Goal: Task Accomplishment & Management: Complete application form

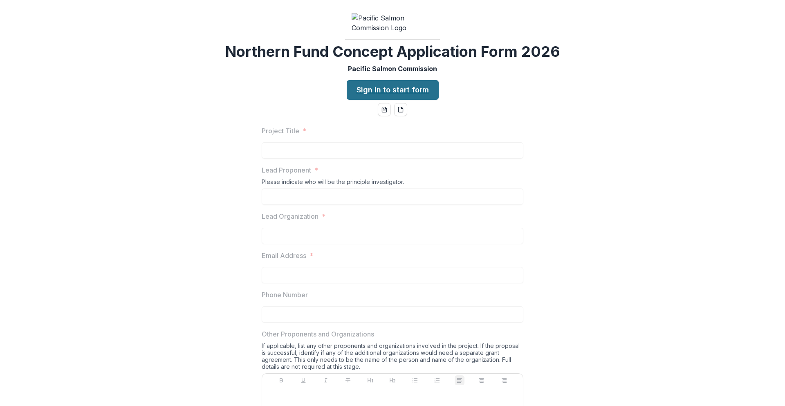
click at [367, 100] on link "Sign in to start form" at bounding box center [393, 90] width 92 height 20
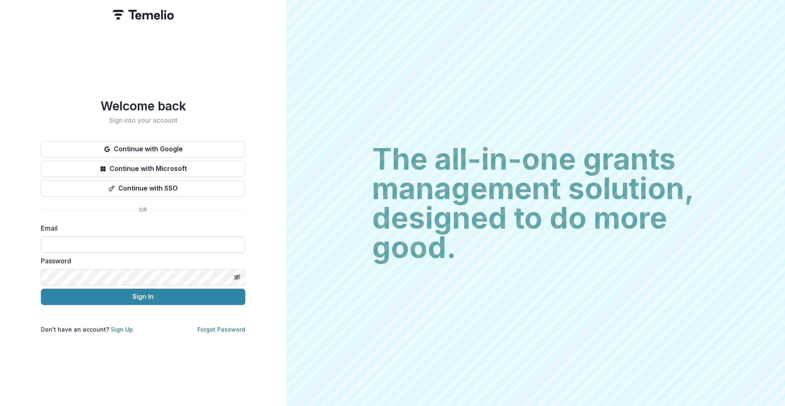
click at [172, 242] on input at bounding box center [143, 244] width 204 height 16
type input "**********"
click at [234, 278] on button "Toggle password visibility" at bounding box center [237, 277] width 13 height 13
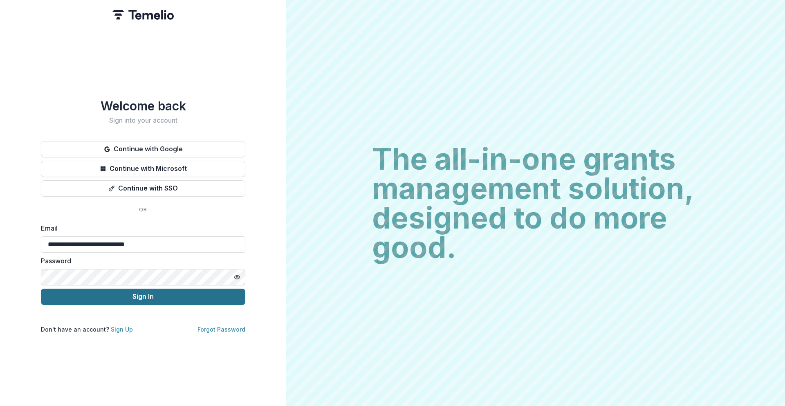
click at [168, 294] on button "Sign In" at bounding box center [143, 297] width 204 height 16
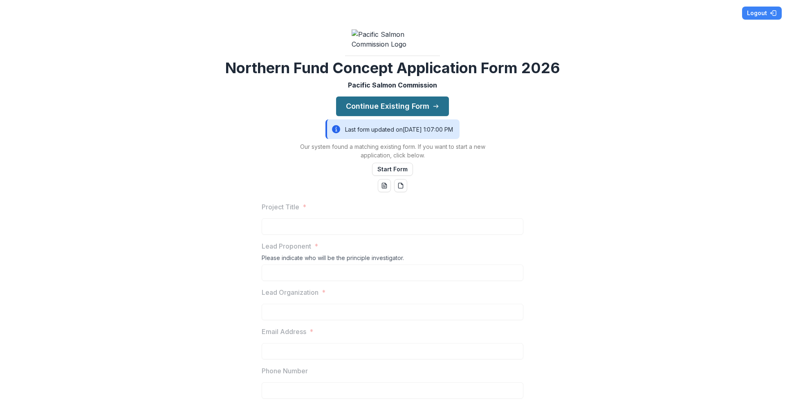
click at [403, 116] on button "Continue Existing Form" at bounding box center [392, 106] width 113 height 20
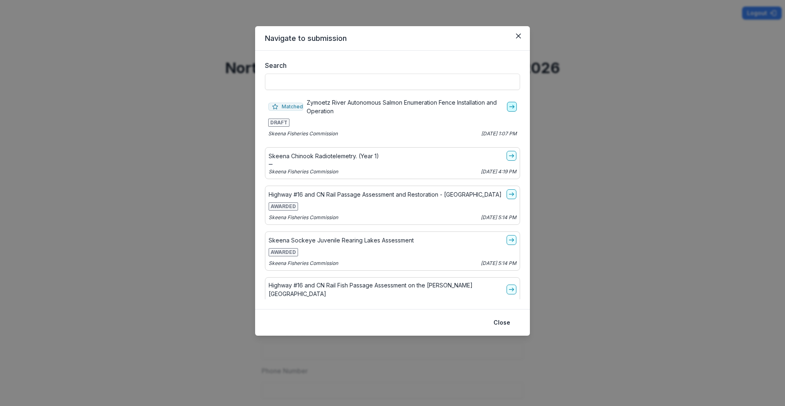
click at [509, 106] on icon "go-to" at bounding box center [512, 106] width 7 height 7
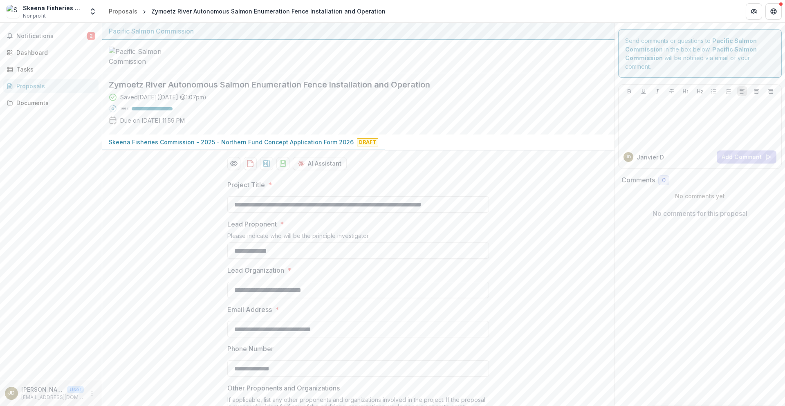
click at [46, 85] on div "Proposals" at bounding box center [54, 86] width 76 height 9
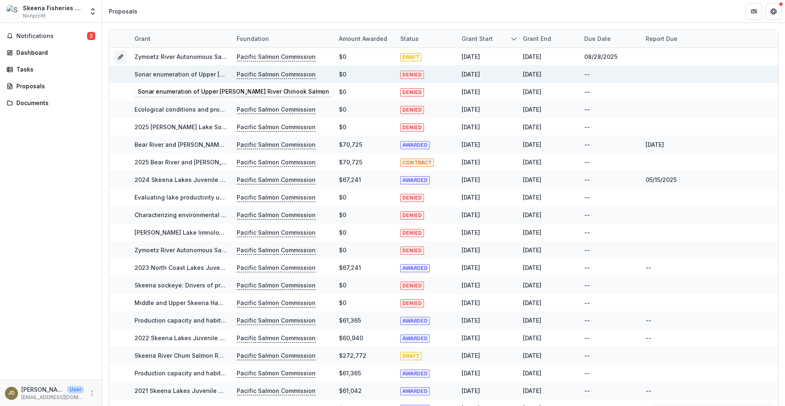
click at [204, 75] on link "Sonar enumeration of Upper [PERSON_NAME] River Chinook Salmon" at bounding box center [232, 74] width 194 height 7
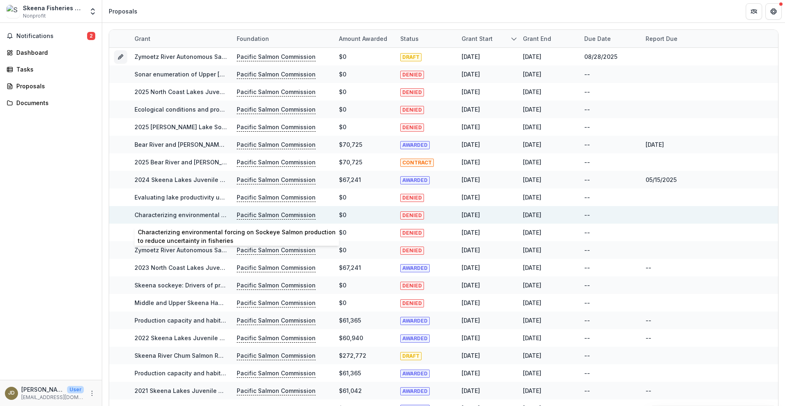
click at [148, 216] on link "Characterizing environmental forcing on Sockeye Salmon production to reduce unc…" at bounding box center [282, 214] width 295 height 7
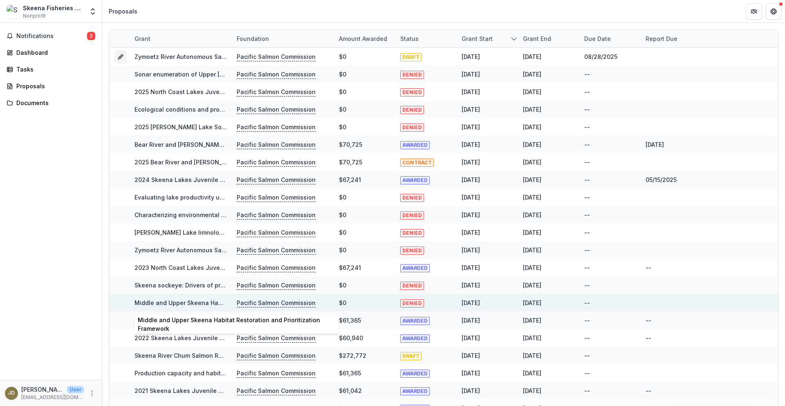
click at [136, 301] on link "Middle and Upper Skeena Habitat Restoration and Prioritization Framework" at bounding box center [242, 302] width 215 height 7
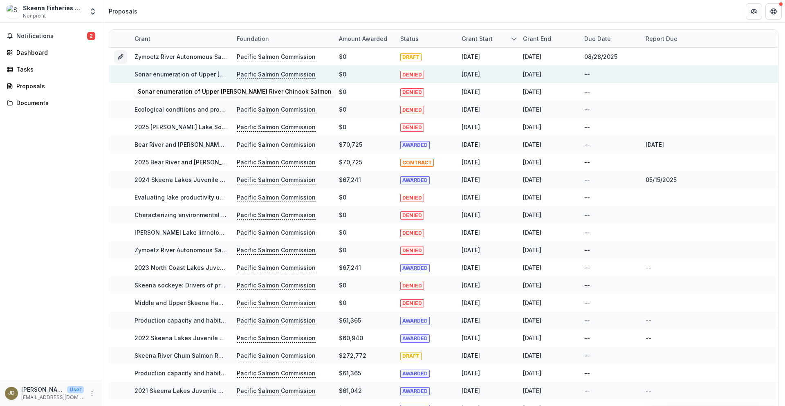
click at [215, 77] on link "Sonar enumeration of Upper Bulkley River Chinook Salmon" at bounding box center [232, 74] width 194 height 7
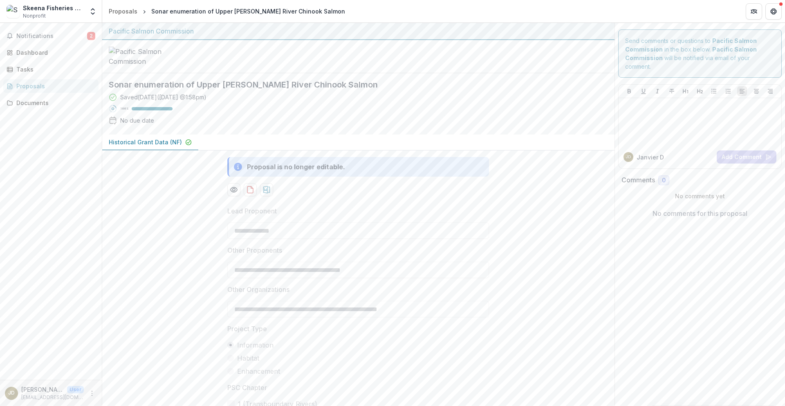
click at [163, 146] on p "Historical Grant Data (NF)" at bounding box center [145, 142] width 73 height 9
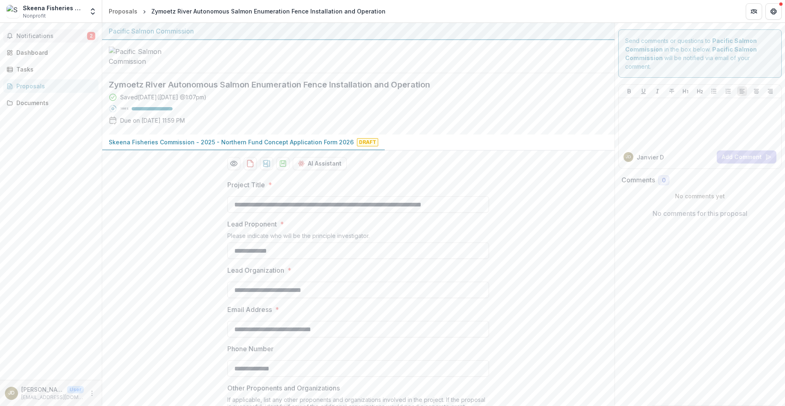
click at [29, 35] on span "Notifications" at bounding box center [51, 36] width 71 height 7
click at [31, 55] on div "Dashboard" at bounding box center [54, 52] width 76 height 9
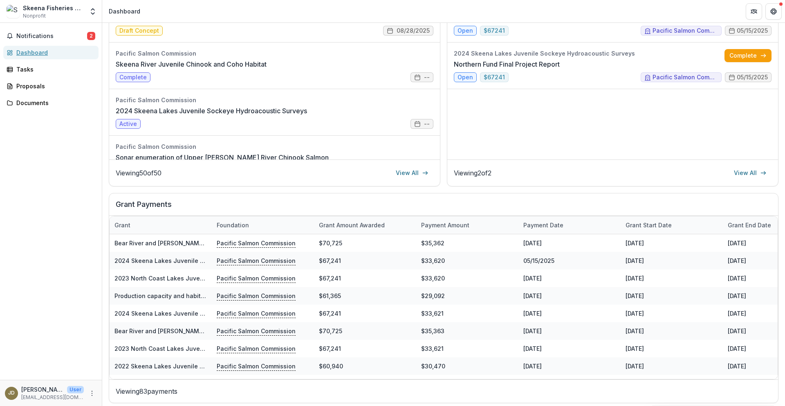
scroll to position [155, 0]
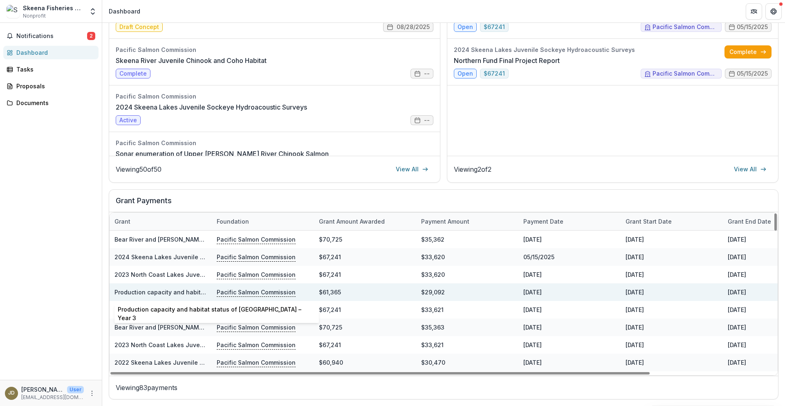
click at [172, 293] on link "Production capacity and habitat status of Meziadin Lake – Year 3" at bounding box center [216, 292] width 204 height 7
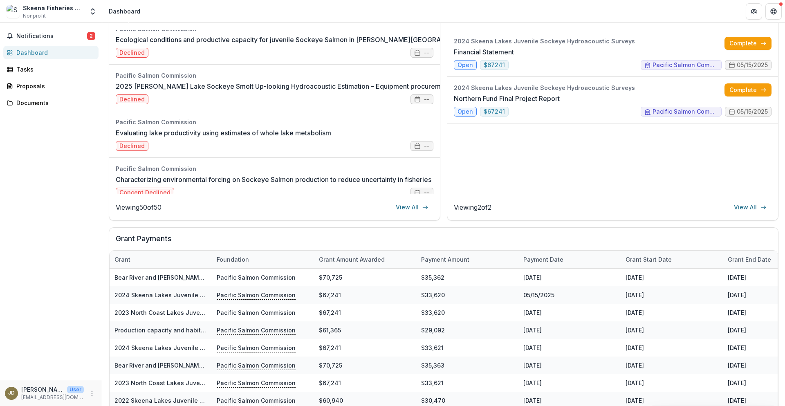
scroll to position [123, 0]
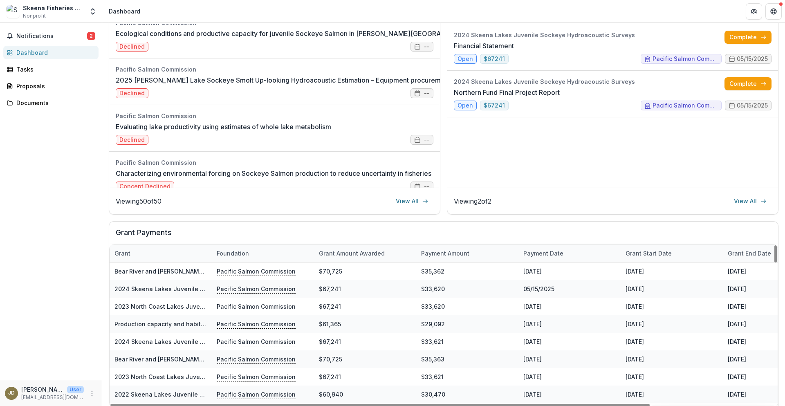
click at [108, 312] on div "Dashboard Total Awarded $3,029,532 See All Payments Next Report Financial State…" at bounding box center [443, 169] width 683 height 538
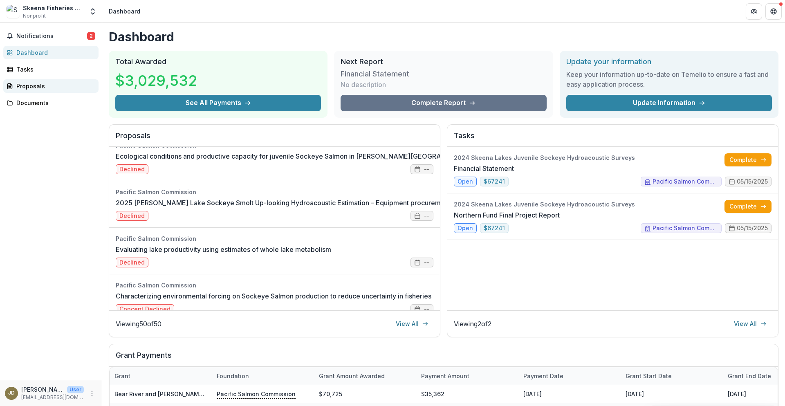
click at [32, 88] on div "Proposals" at bounding box center [54, 86] width 76 height 9
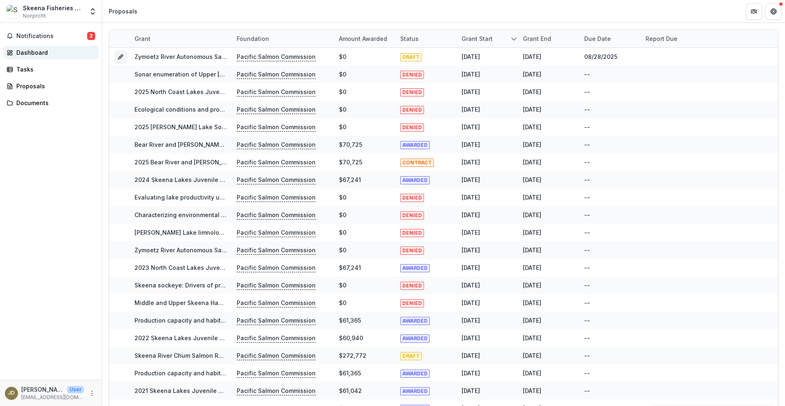
click at [33, 49] on div "Dashboard" at bounding box center [54, 52] width 76 height 9
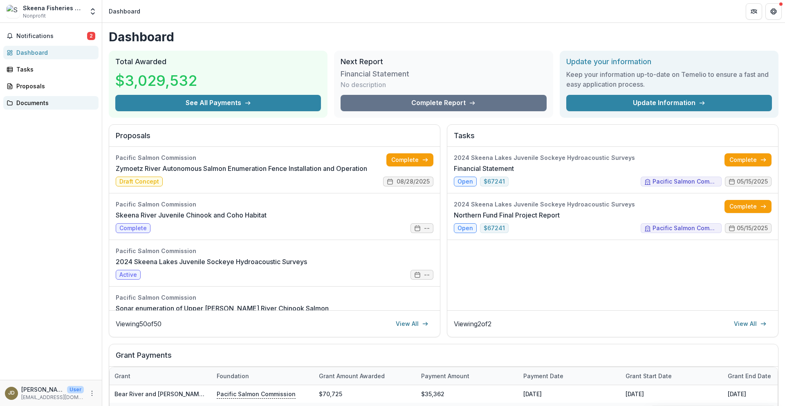
click at [45, 101] on div "Documents" at bounding box center [54, 103] width 76 height 9
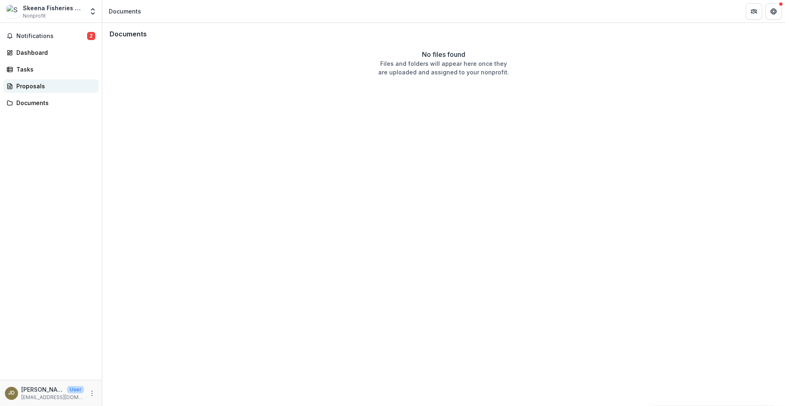
click at [40, 84] on div "Proposals" at bounding box center [54, 86] width 76 height 9
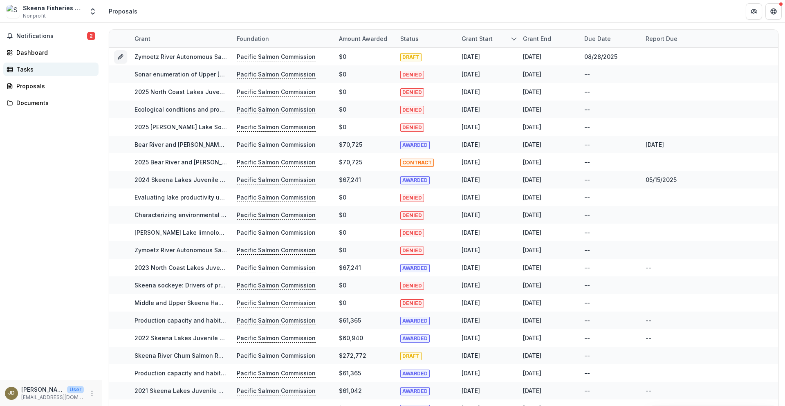
click at [28, 70] on div "Tasks" at bounding box center [54, 69] width 76 height 9
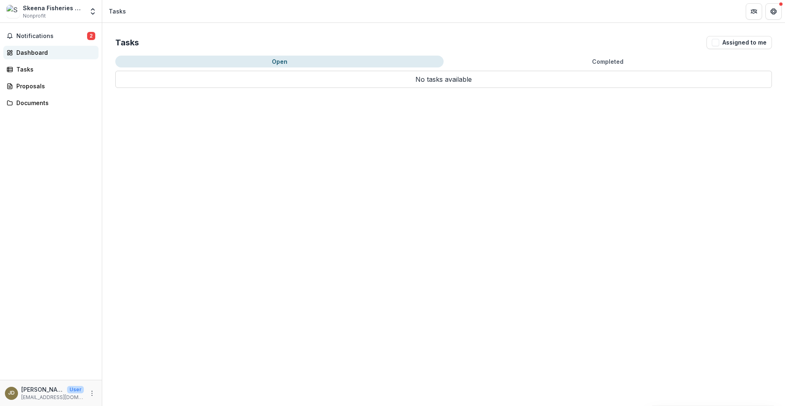
click at [30, 54] on div "Dashboard" at bounding box center [54, 52] width 76 height 9
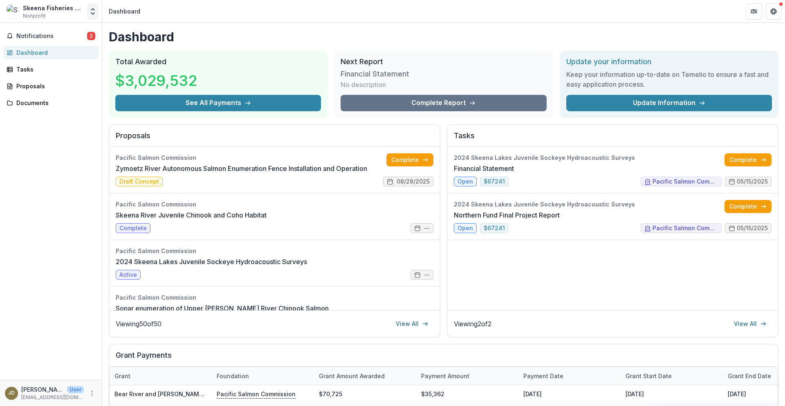
click at [93, 12] on icon "Open entity switcher" at bounding box center [93, 11] width 8 height 8
click at [49, 142] on div "Notifications 2 Dashboard Tasks Proposals Documents" at bounding box center [51, 201] width 102 height 357
click at [35, 37] on span "Notifications" at bounding box center [51, 36] width 71 height 7
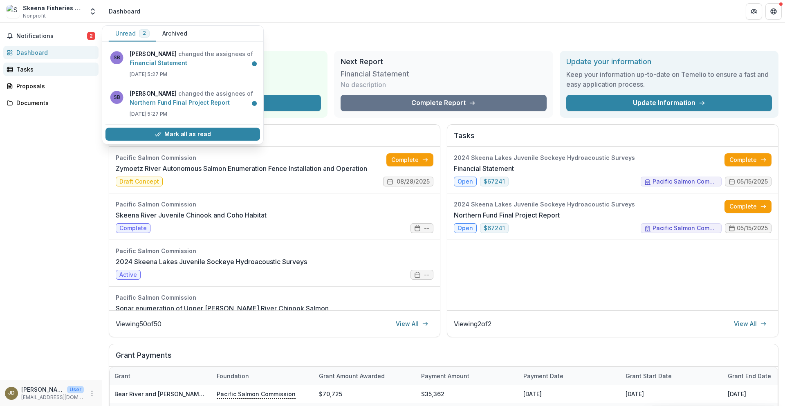
click at [24, 66] on div "Tasks" at bounding box center [54, 69] width 76 height 9
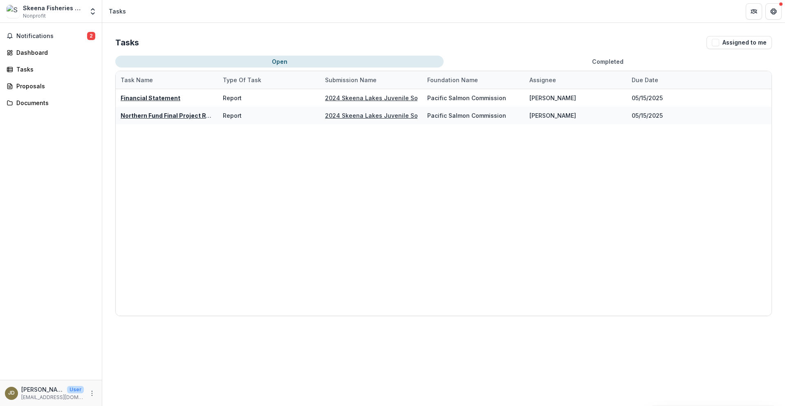
click at [181, 61] on button "Open" at bounding box center [279, 62] width 328 height 12
click at [280, 61] on button "Open" at bounding box center [279, 62] width 328 height 12
click at [23, 87] on div "Proposals" at bounding box center [54, 86] width 76 height 9
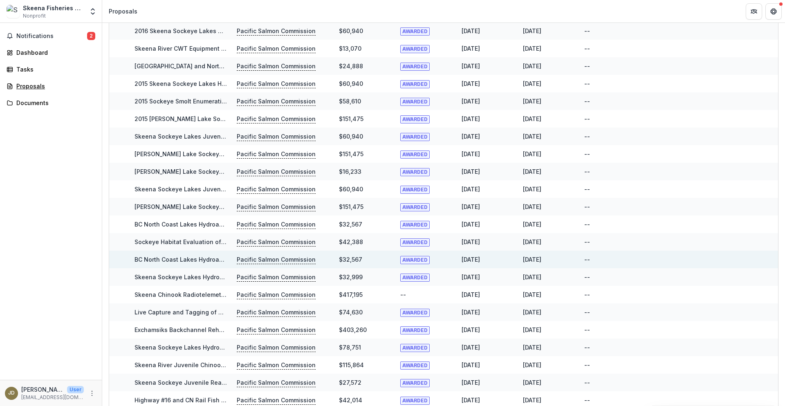
scroll to position [487, 0]
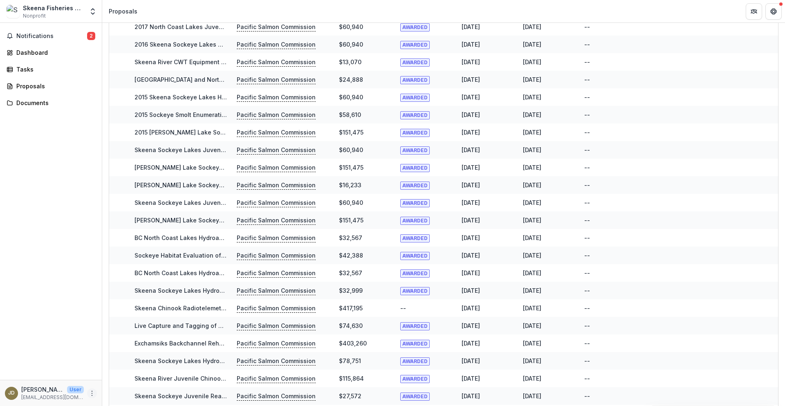
click at [92, 391] on icon "More" at bounding box center [92, 393] width 7 height 7
click at [121, 375] on link "Settings" at bounding box center [145, 375] width 87 height 13
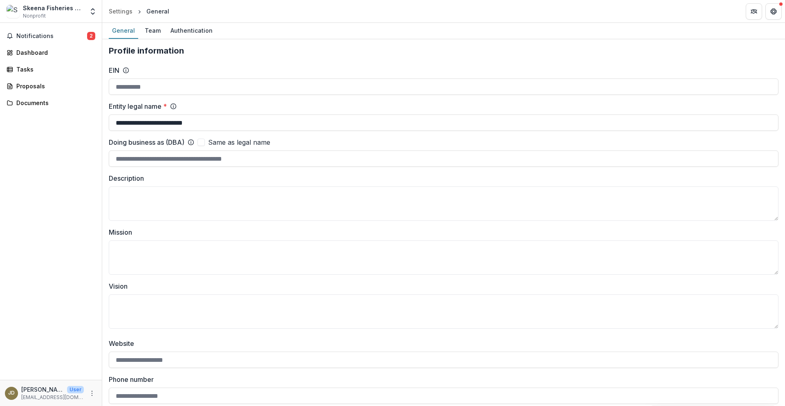
click at [91, 397] on button "More" at bounding box center [92, 393] width 10 height 10
click at [124, 391] on button "Logout" at bounding box center [145, 389] width 87 height 13
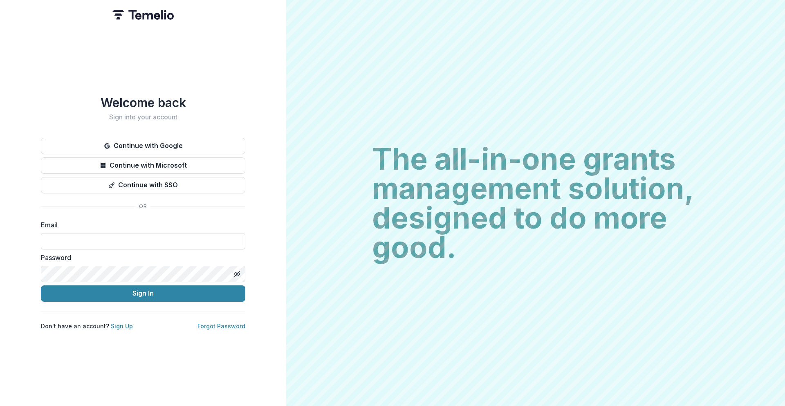
click at [142, 248] on input at bounding box center [143, 241] width 204 height 16
type input "**********"
click at [235, 274] on icon "Toggle password visibility" at bounding box center [237, 274] width 7 height 7
click at [182, 293] on button "Sign In" at bounding box center [143, 293] width 204 height 16
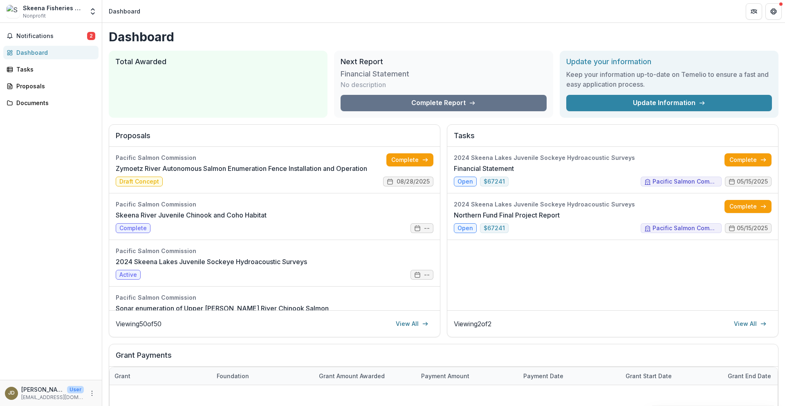
click at [140, 140] on h2 "Proposals" at bounding box center [275, 139] width 318 height 16
click at [135, 135] on h2 "Proposals" at bounding box center [275, 139] width 318 height 16
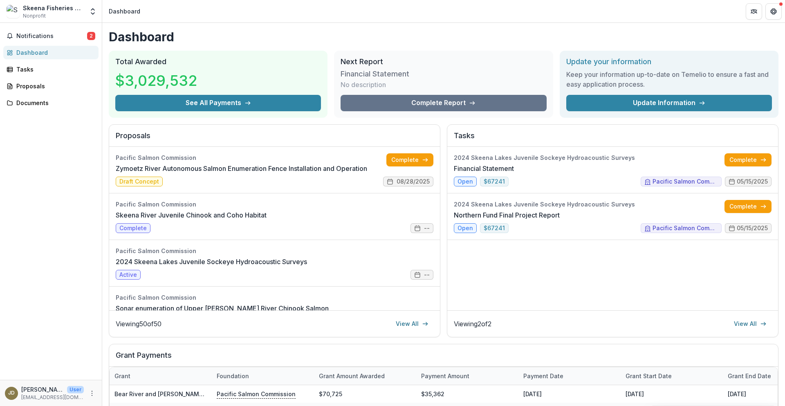
click at [144, 133] on h2 "Proposals" at bounding box center [275, 139] width 318 height 16
click at [416, 157] on link "Complete" at bounding box center [409, 159] width 47 height 13
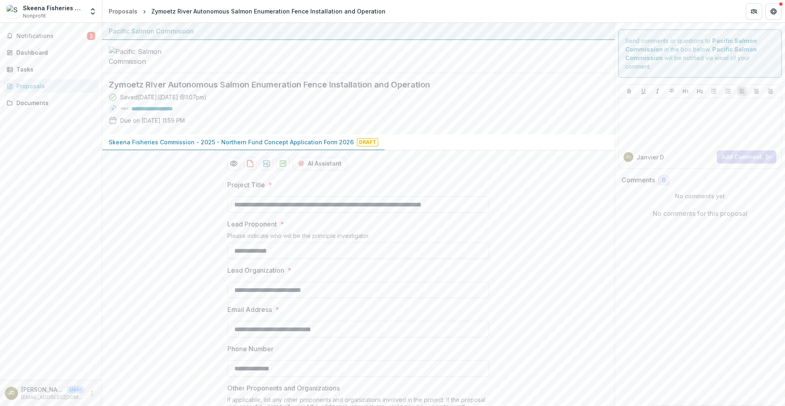
click at [143, 146] on p "Skeena Fisheries Commission - 2025 - Northern Fund Concept Application Form 2026" at bounding box center [231, 142] width 245 height 9
click at [321, 146] on p "Skeena Fisheries Commission - 2025 - Northern Fund Concept Application Form 2026" at bounding box center [231, 142] width 245 height 9
click at [38, 50] on div "Dashboard" at bounding box center [54, 52] width 76 height 9
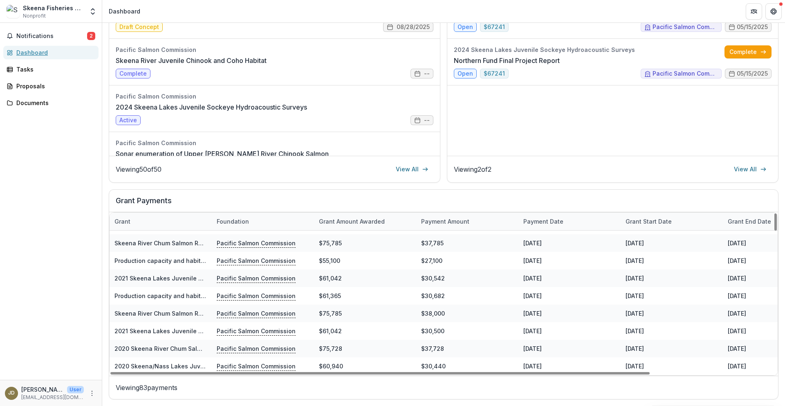
scroll to position [204, 0]
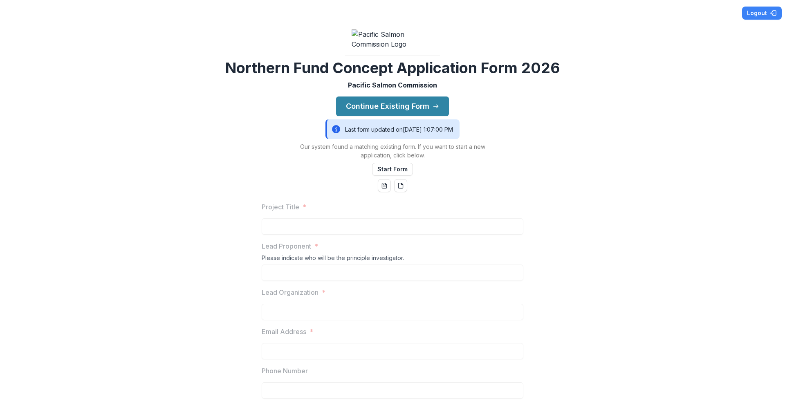
drag, startPoint x: 243, startPoint y: 165, endPoint x: 231, endPoint y: 172, distance: 13.7
click at [242, 165] on div "Logout Northern Fund Concept Application Form 2026 Pacific Salmon Commission Co…" at bounding box center [392, 203] width 785 height 406
click at [312, 235] on div "Project Title *" at bounding box center [393, 218] width 262 height 33
click at [393, 176] on button "Start Form" at bounding box center [392, 169] width 41 height 13
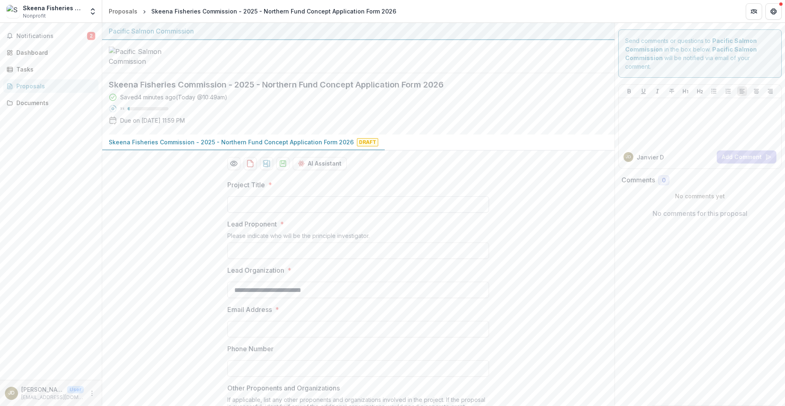
click at [299, 213] on input "Project Title *" at bounding box center [358, 204] width 262 height 16
paste input "**********"
type input "**********"
click at [410, 259] on input "Lead Proponent *" at bounding box center [358, 250] width 262 height 16
paste input "**********"
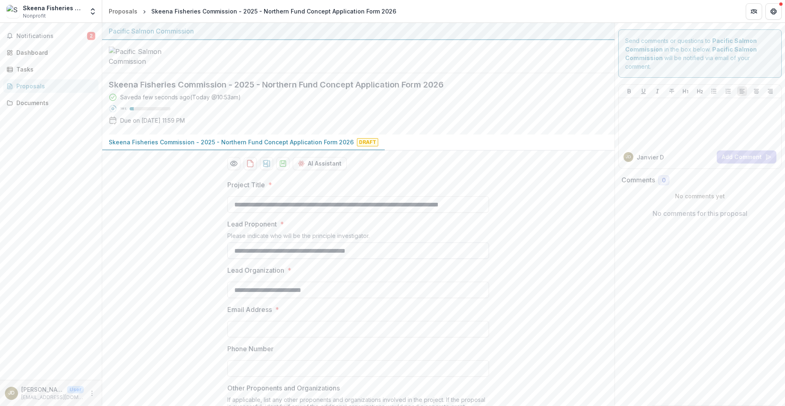
click at [276, 259] on input "**********" at bounding box center [358, 250] width 262 height 16
click at [349, 259] on input "**********" at bounding box center [358, 250] width 262 height 16
type input "**********"
click at [318, 337] on input "Email Address *" at bounding box center [358, 329] width 262 height 16
type input "**********"
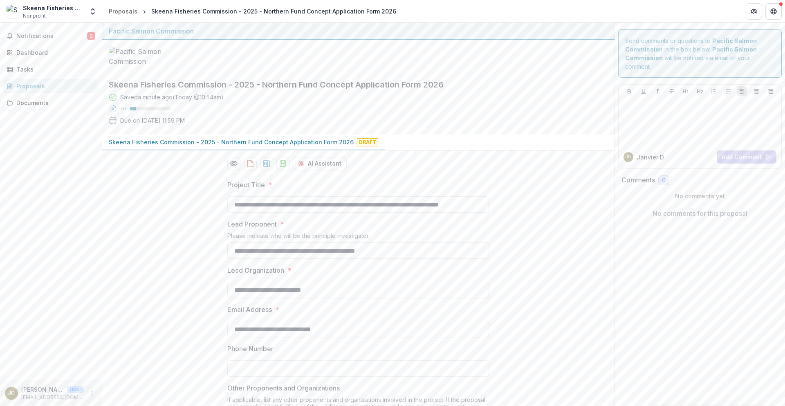
type input "**********"
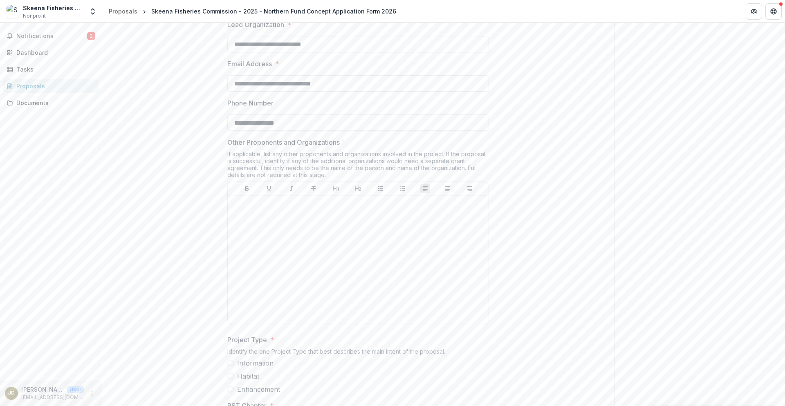
scroll to position [286, 0]
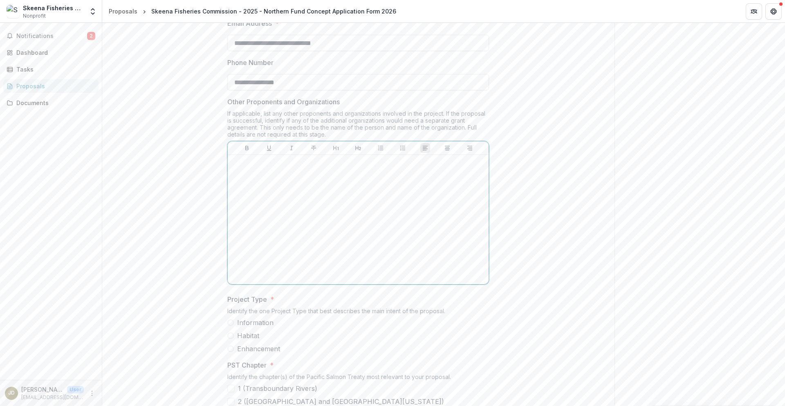
click at [280, 245] on div at bounding box center [358, 219] width 254 height 123
drag, startPoint x: 296, startPoint y: 233, endPoint x: 431, endPoint y: 233, distance: 134.1
click at [431, 176] on p "**********" at bounding box center [358, 171] width 254 height 9
copy p "**********"
click at [383, 167] on p "**********" at bounding box center [358, 162] width 254 height 9
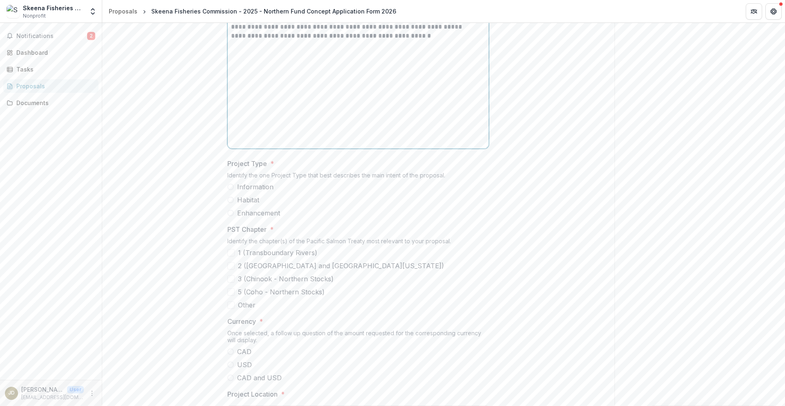
scroll to position [450, 0]
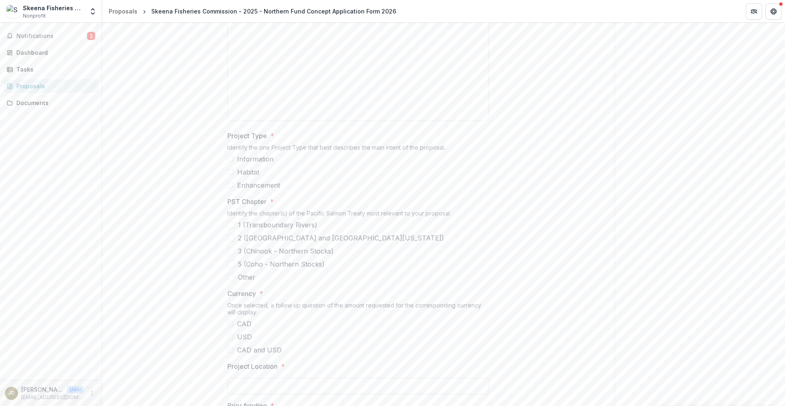
click at [231, 162] on span at bounding box center [230, 159] width 7 height 7
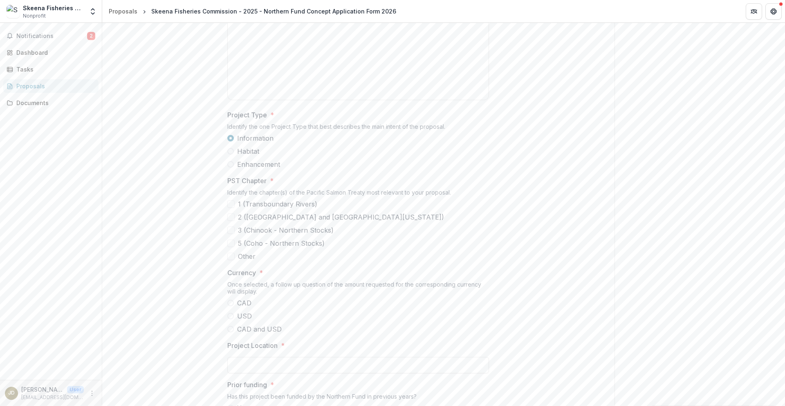
scroll to position [491, 0]
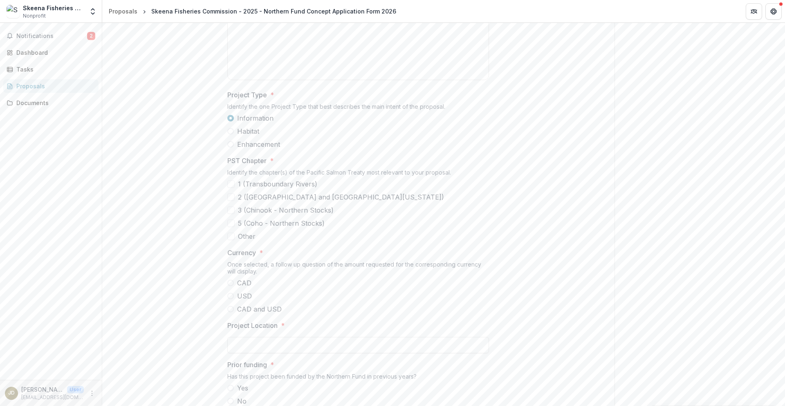
click at [230, 201] on span at bounding box center [230, 196] width 7 height 7
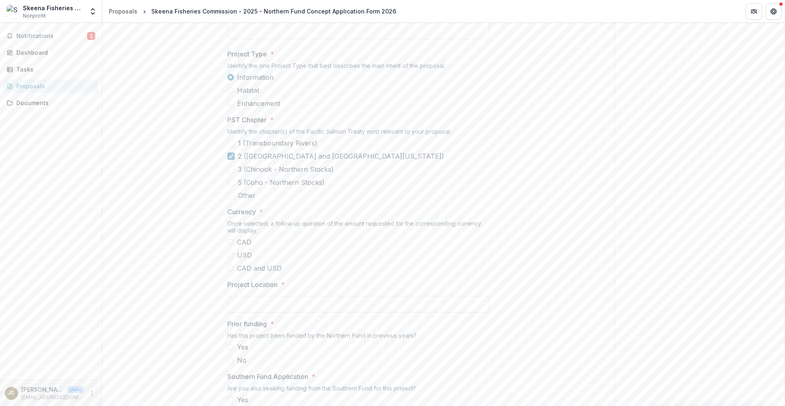
scroll to position [572, 0]
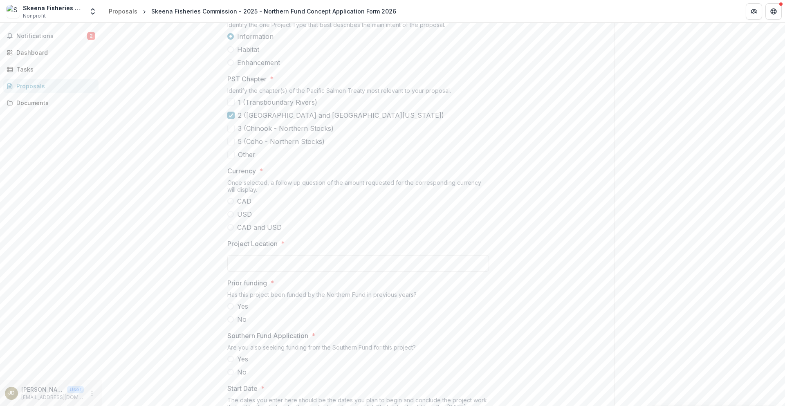
click at [231, 204] on span at bounding box center [230, 201] width 7 height 7
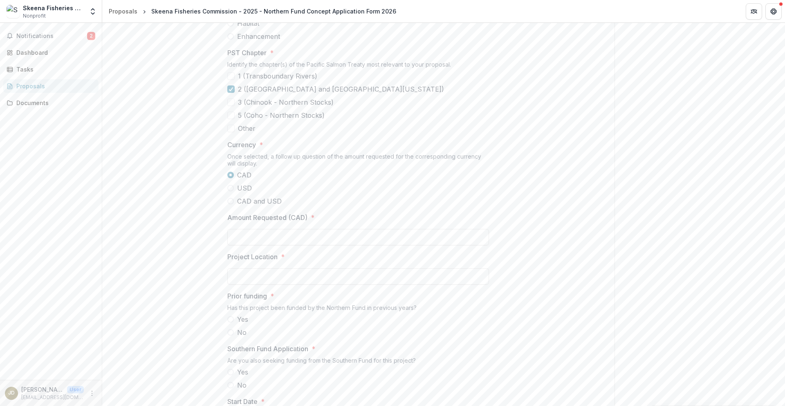
scroll to position [613, 0]
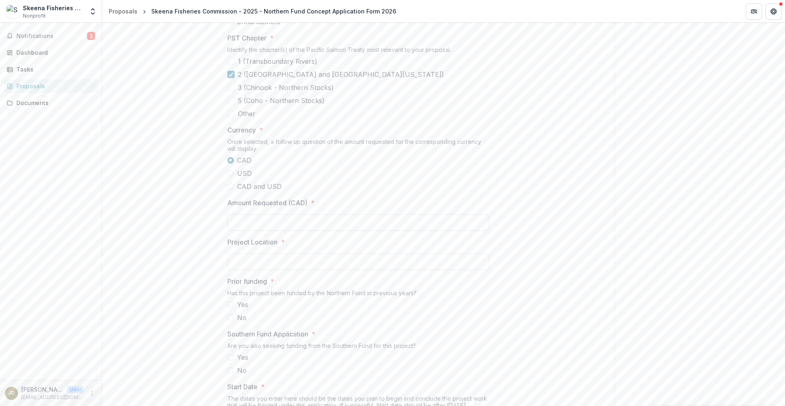
click at [233, 231] on input "Amount Requested (CAD) *" at bounding box center [358, 222] width 262 height 16
type input "*******"
click at [242, 270] on input "Project Location *" at bounding box center [358, 261] width 262 height 16
paste input "**********"
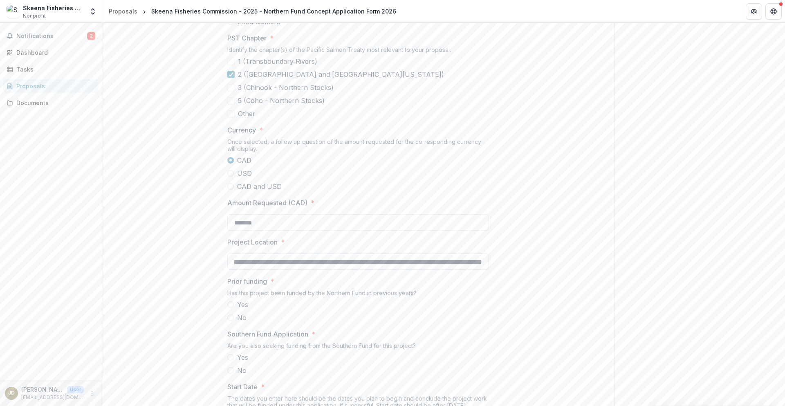
click at [240, 270] on input "**********" at bounding box center [358, 261] width 262 height 16
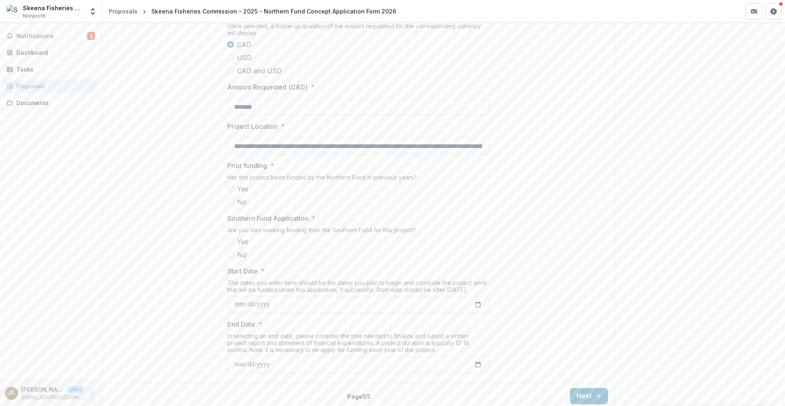
scroll to position [736, 0]
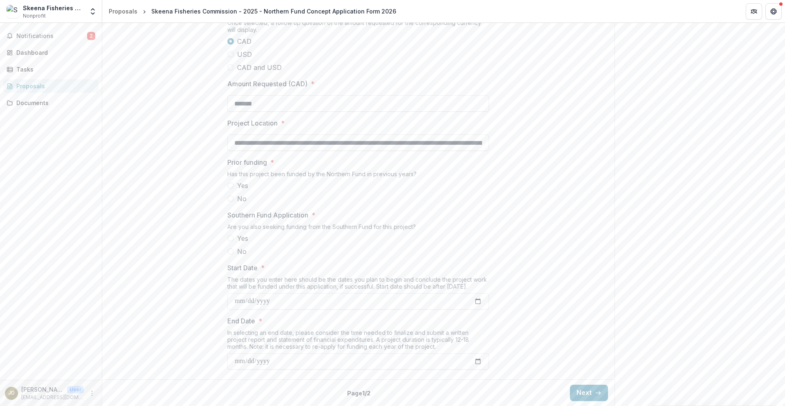
type input "**********"
click at [231, 189] on span at bounding box center [230, 185] width 7 height 7
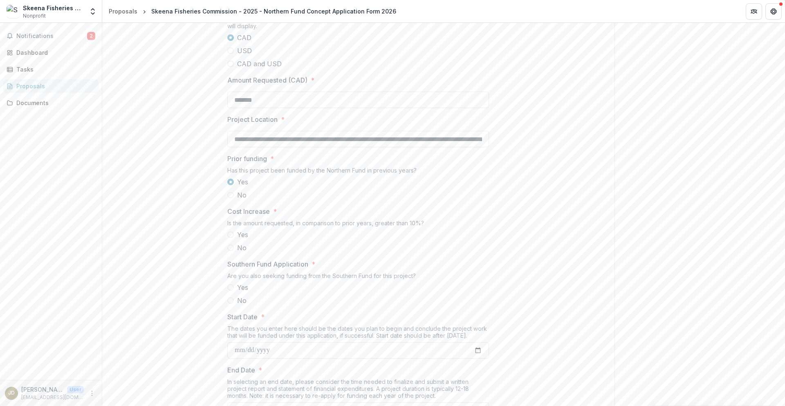
click at [230, 251] on span at bounding box center [230, 247] width 7 height 7
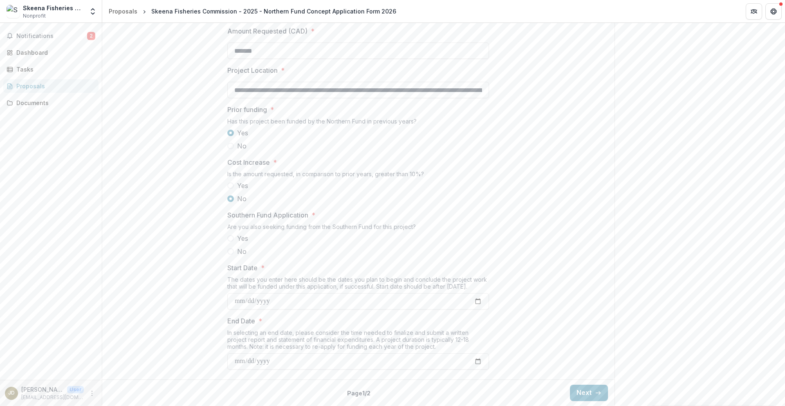
scroll to position [848, 0]
click at [478, 302] on input "Start Date *" at bounding box center [358, 301] width 262 height 16
type input "**********"
click at [474, 364] on input "End Date *" at bounding box center [358, 361] width 262 height 16
type input "**********"
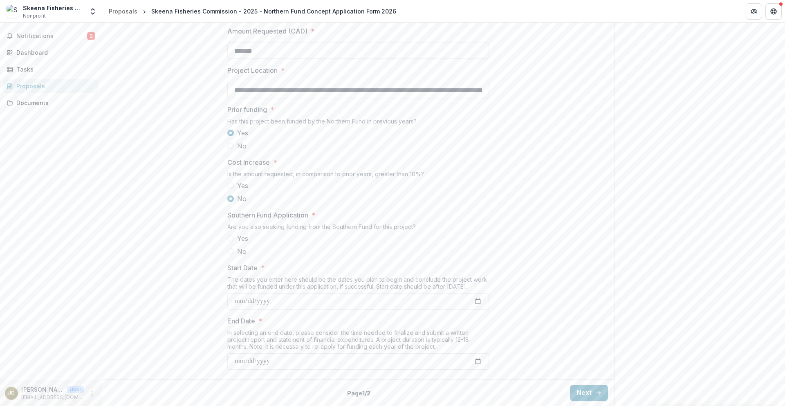
click at [595, 390] on icon "button" at bounding box center [598, 393] width 7 height 7
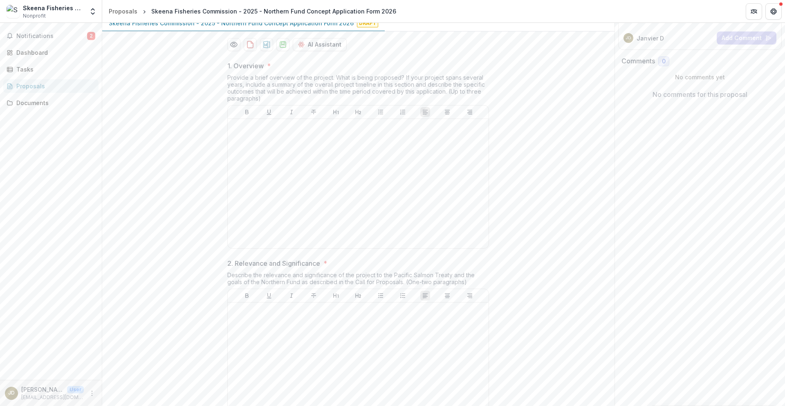
scroll to position [123, 0]
click at [383, 227] on div at bounding box center [358, 180] width 254 height 123
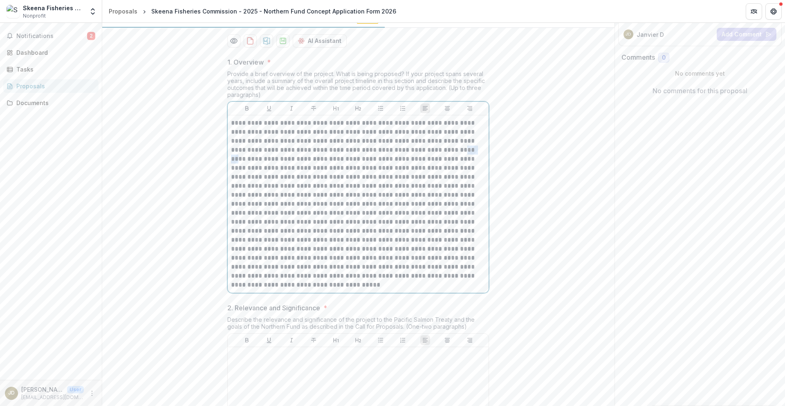
drag, startPoint x: 230, startPoint y: 221, endPoint x: 247, endPoint y: 222, distance: 16.8
click at [247, 222] on p at bounding box center [358, 204] width 254 height 171
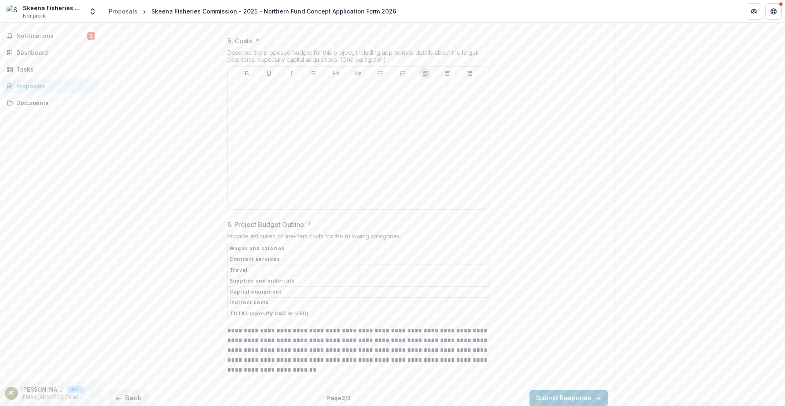
scroll to position [1004, 0]
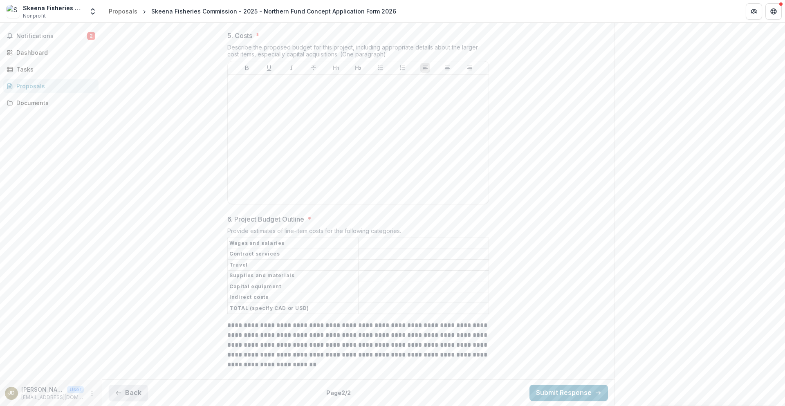
click at [126, 392] on button "Back" at bounding box center [128, 393] width 39 height 16
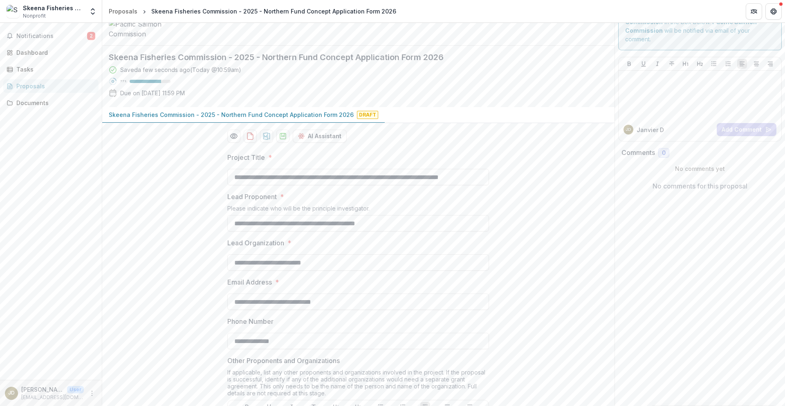
scroll to position [0, 0]
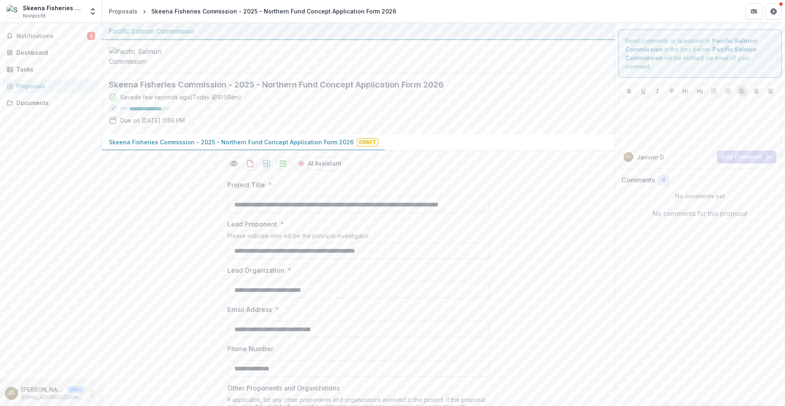
drag, startPoint x: 440, startPoint y: 265, endPoint x: 456, endPoint y: 267, distance: 16.0
click at [456, 213] on input "**********" at bounding box center [358, 204] width 262 height 16
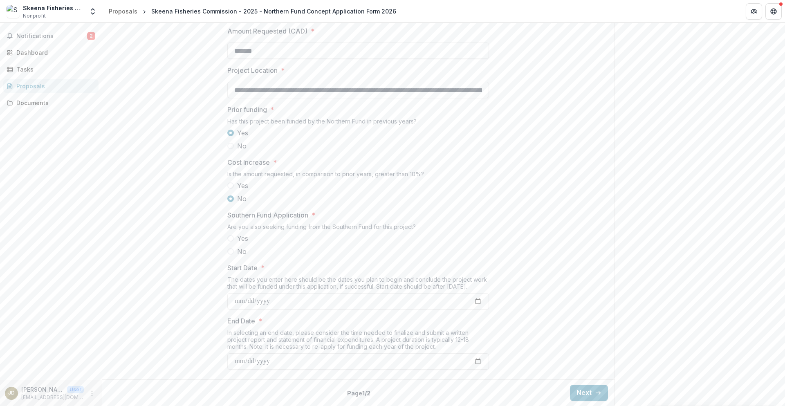
scroll to position [848, 0]
type input "**********"
click at [592, 389] on button "Next" at bounding box center [589, 393] width 38 height 16
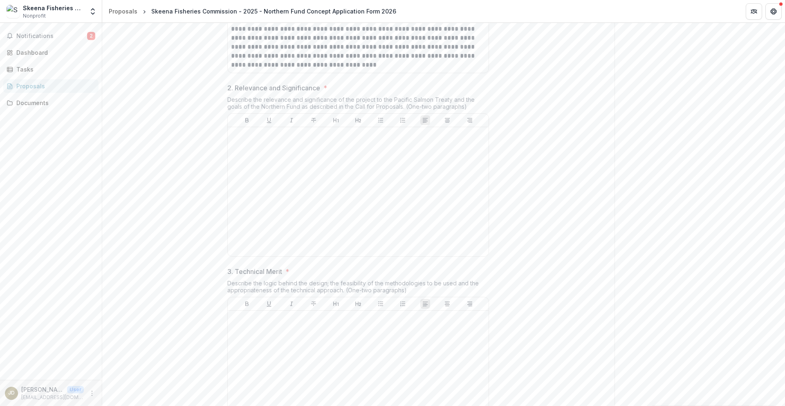
scroll to position [316, 0]
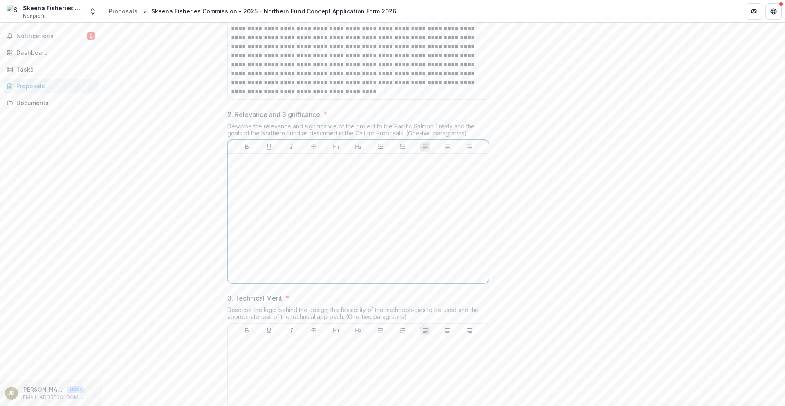
click at [338, 231] on div at bounding box center [358, 218] width 254 height 123
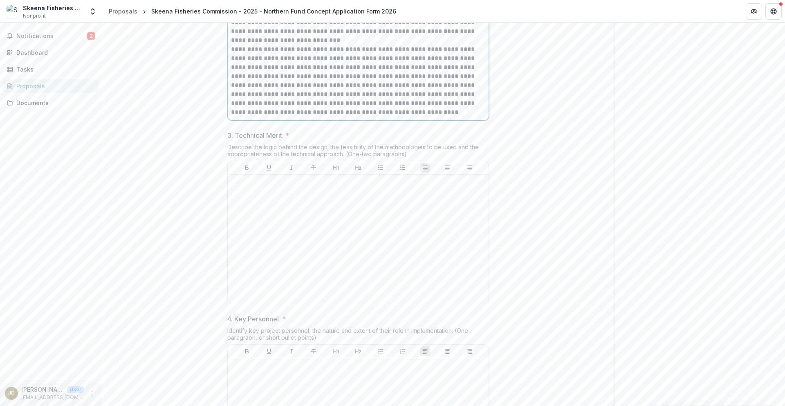
scroll to position [736, 0]
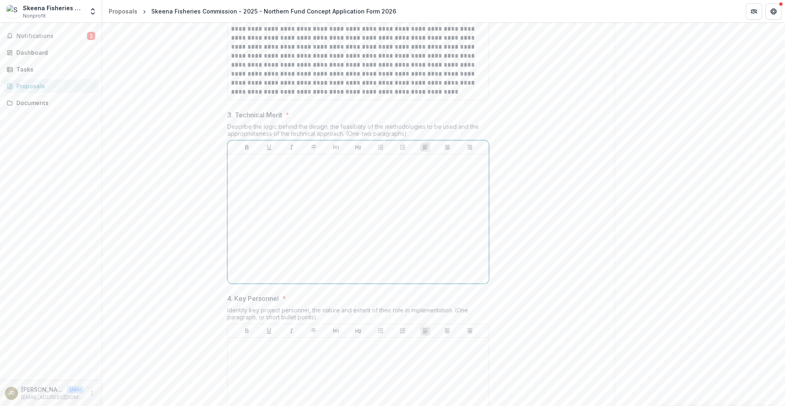
click at [280, 238] on div at bounding box center [358, 218] width 254 height 123
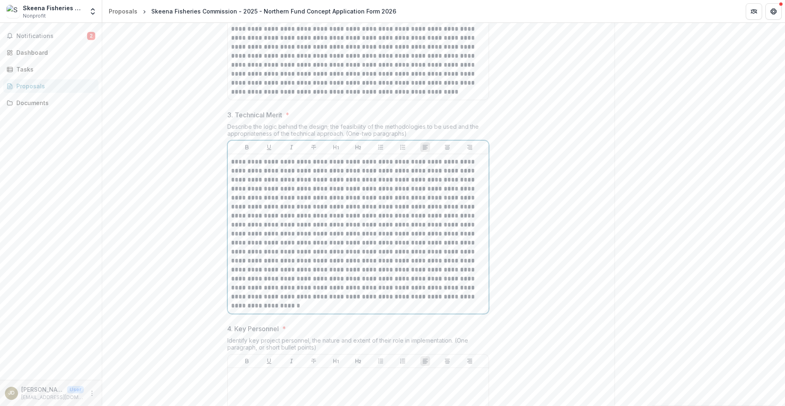
click at [327, 270] on p at bounding box center [358, 233] width 254 height 153
click at [357, 310] on p at bounding box center [358, 233] width 254 height 153
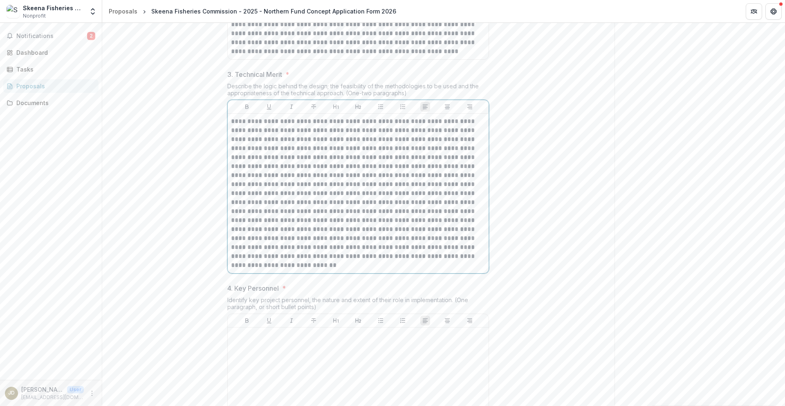
scroll to position [777, 0]
drag, startPoint x: 350, startPoint y: 320, endPoint x: 363, endPoint y: 320, distance: 13.1
click at [363, 269] on p at bounding box center [358, 193] width 254 height 153
click at [406, 269] on p at bounding box center [358, 193] width 254 height 153
click at [414, 269] on p at bounding box center [358, 193] width 254 height 153
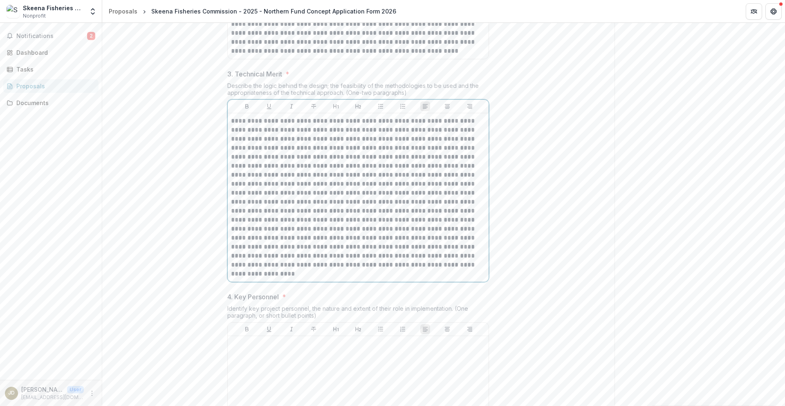
click at [369, 278] on p at bounding box center [358, 198] width 254 height 162
click at [439, 287] on p at bounding box center [358, 202] width 254 height 171
click at [337, 287] on p at bounding box center [358, 202] width 254 height 171
click at [415, 287] on p at bounding box center [358, 202] width 254 height 171
click at [387, 287] on p at bounding box center [358, 202] width 254 height 171
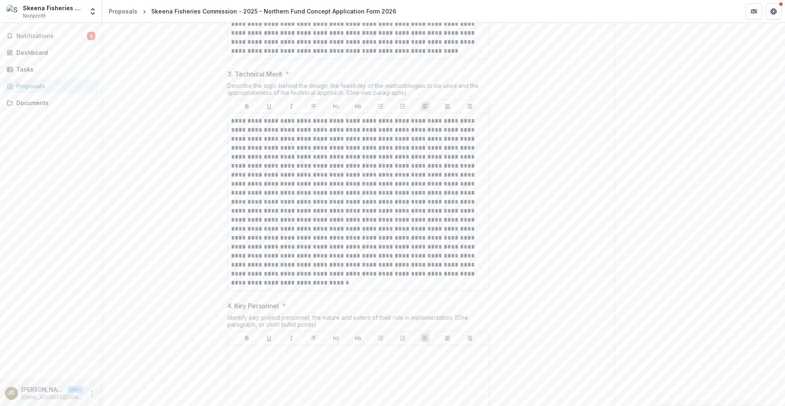
click at [206, 336] on div "1. Overview * Provide a brief overview of the project. What is being proposed? …" at bounding box center [358, 113] width 512 height 1434
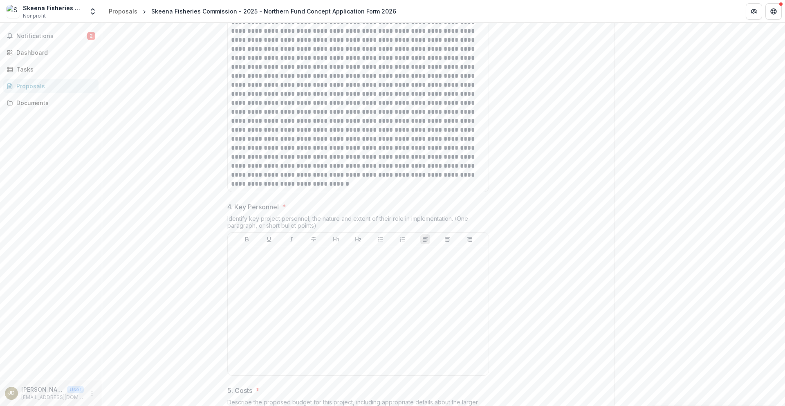
scroll to position [1022, 0]
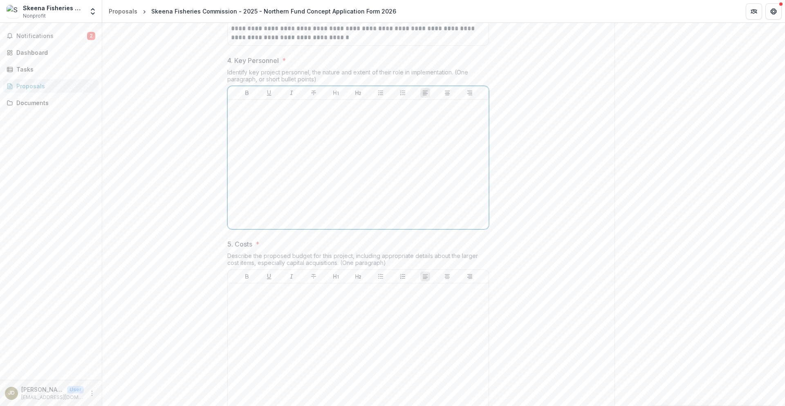
click at [254, 177] on div at bounding box center [358, 164] width 254 height 123
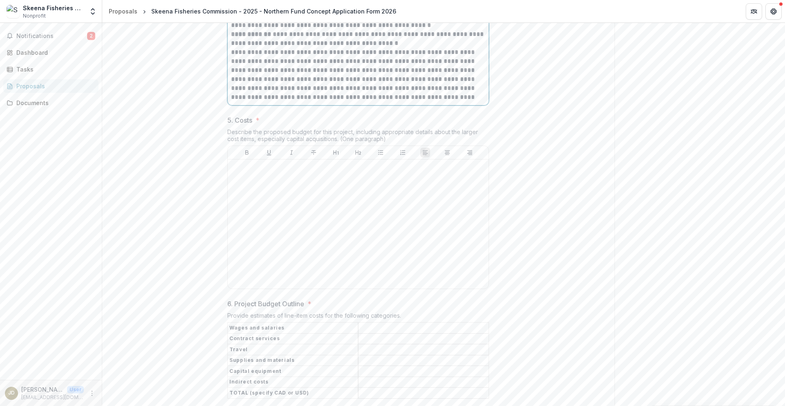
scroll to position [1227, 0]
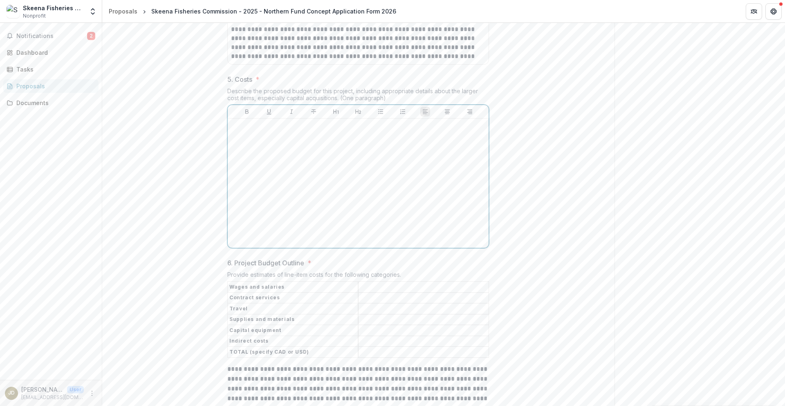
click at [322, 220] on div at bounding box center [358, 183] width 254 height 123
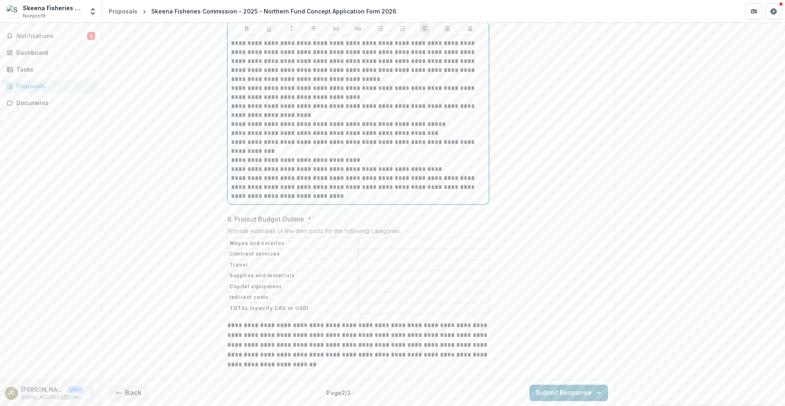
scroll to position [1368, 0]
click at [445, 249] on input "6. Project Budget Outline *" at bounding box center [424, 244] width 130 height 10
click at [363, 246] on input "*****" at bounding box center [424, 244] width 130 height 10
click at [360, 249] on input "*****" at bounding box center [424, 244] width 130 height 10
type input "*******"
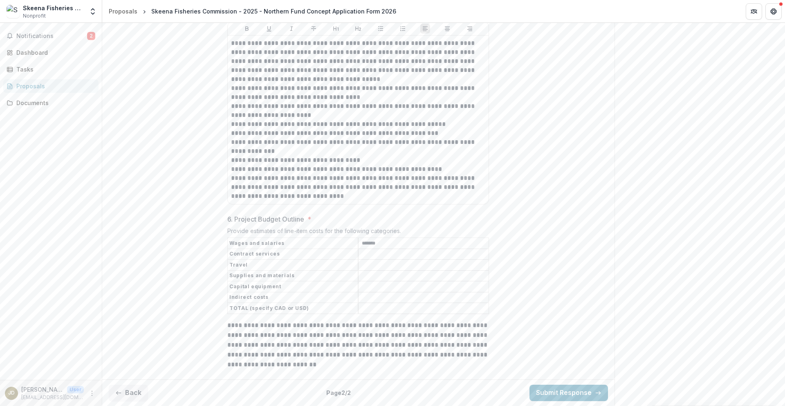
click at [382, 257] on input "6. Project Budget Outline *" at bounding box center [424, 254] width 130 height 10
type input "******"
click at [374, 269] on input "6. Project Budget Outline *" at bounding box center [424, 265] width 130 height 10
type input "*******"
click at [391, 278] on input "6. Project Budget Outline *" at bounding box center [424, 276] width 130 height 10
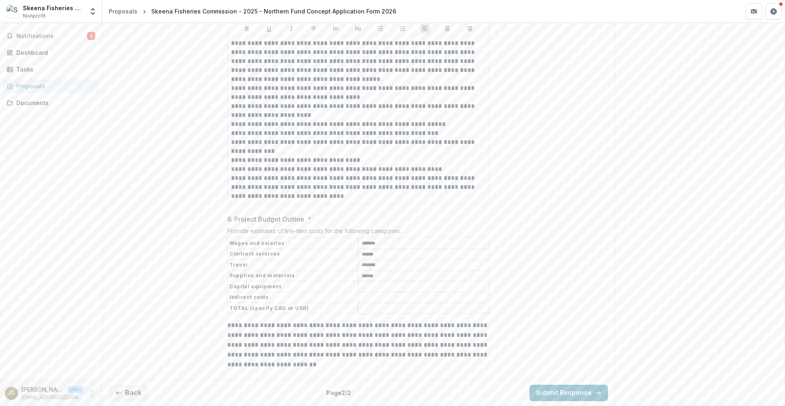
type input "******"
click at [392, 290] on input "6. Project Budget Outline *" at bounding box center [424, 287] width 130 height 10
click at [378, 296] on input "6. Project Budget Outline *" at bounding box center [424, 298] width 130 height 10
type input "******"
click at [369, 305] on input "6. Project Budget Outline *" at bounding box center [424, 309] width 130 height 10
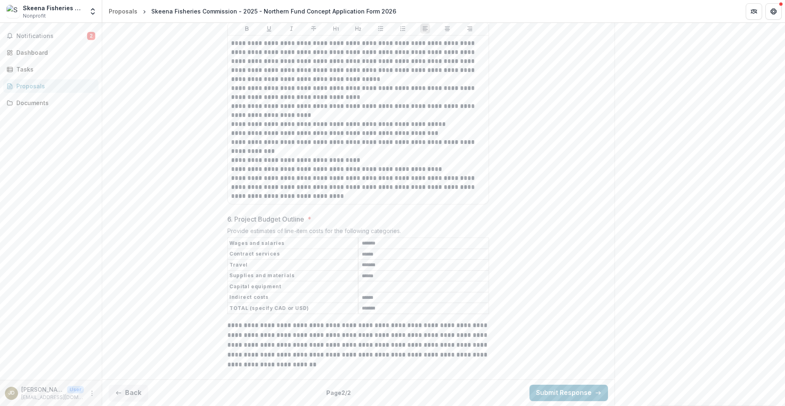
type input "*******"
click at [404, 361] on p "**********" at bounding box center [358, 345] width 262 height 49
click at [120, 393] on line "button" at bounding box center [118, 393] width 4 height 0
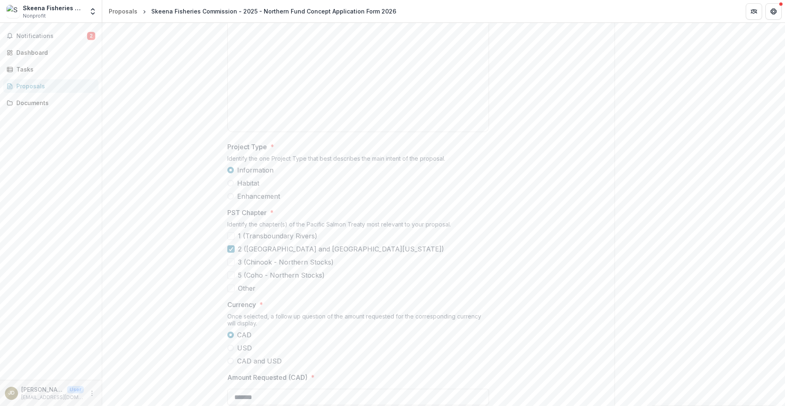
scroll to position [0, 0]
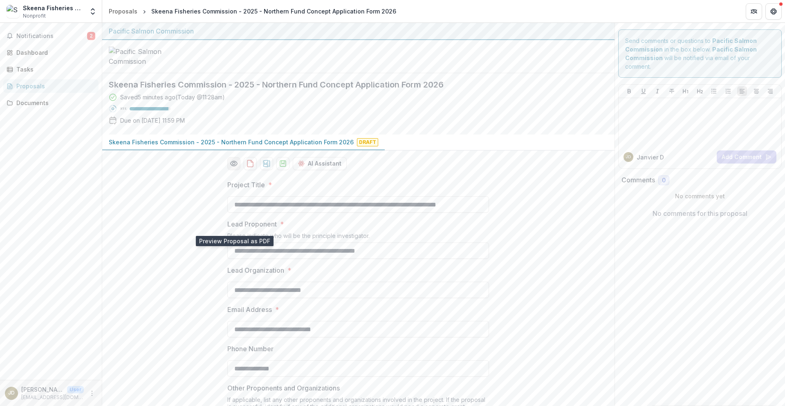
click at [238, 170] on button "Preview 717c1e40-888f-4d59-b390-baa89d550ee3-0.pdf" at bounding box center [233, 163] width 13 height 13
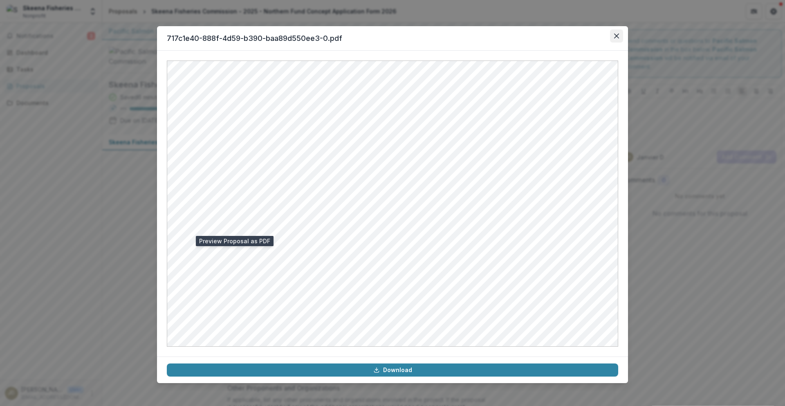
click at [620, 40] on button "Close" at bounding box center [616, 35] width 13 height 13
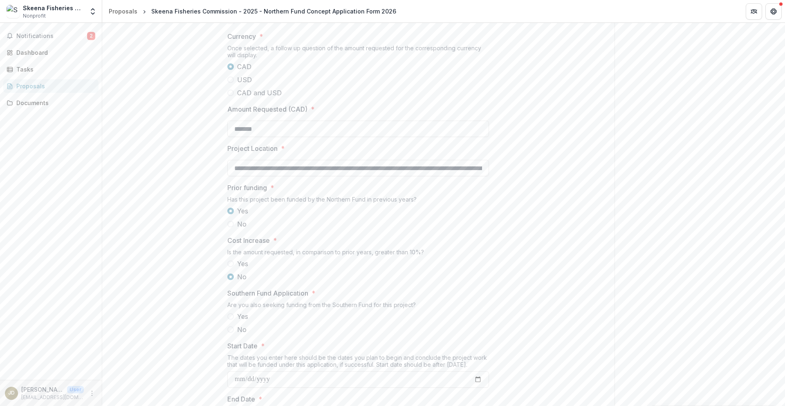
scroll to position [848, 0]
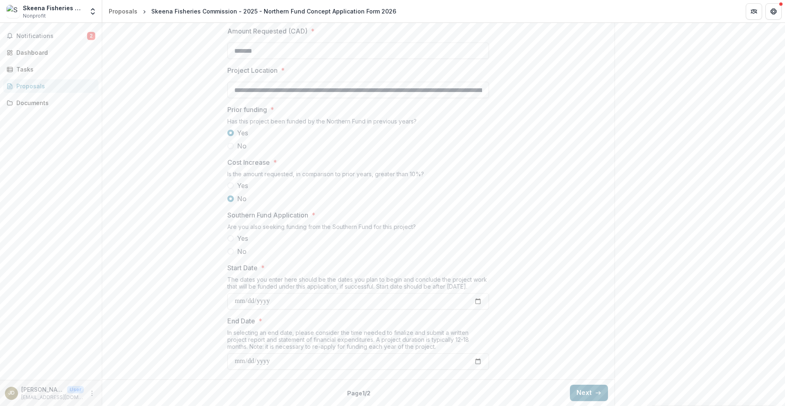
click at [584, 395] on button "Next" at bounding box center [589, 393] width 38 height 16
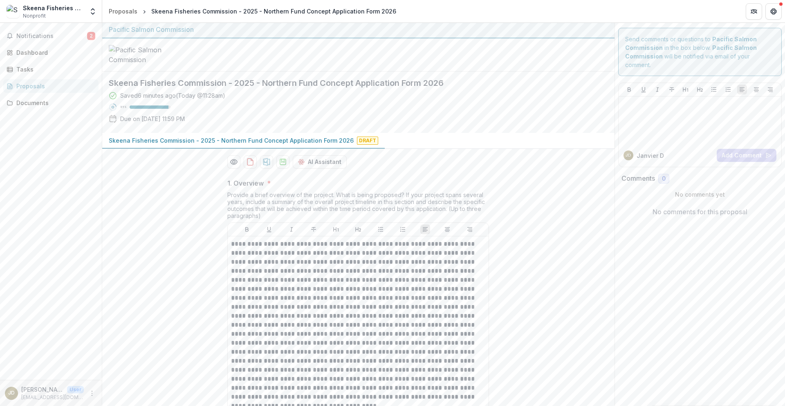
scroll to position [0, 0]
click at [282, 168] on icon "download-proposal" at bounding box center [283, 163] width 8 height 8
click at [264, 167] on icon "download-proposal" at bounding box center [266, 163] width 7 height 7
click at [671, 113] on div at bounding box center [700, 121] width 157 height 41
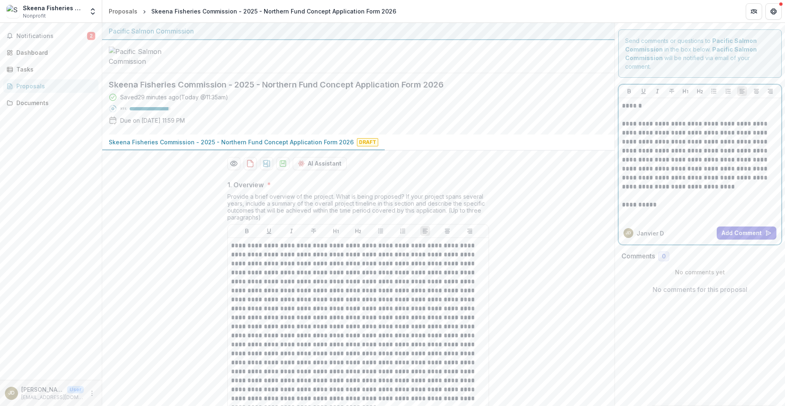
scroll to position [3, 0]
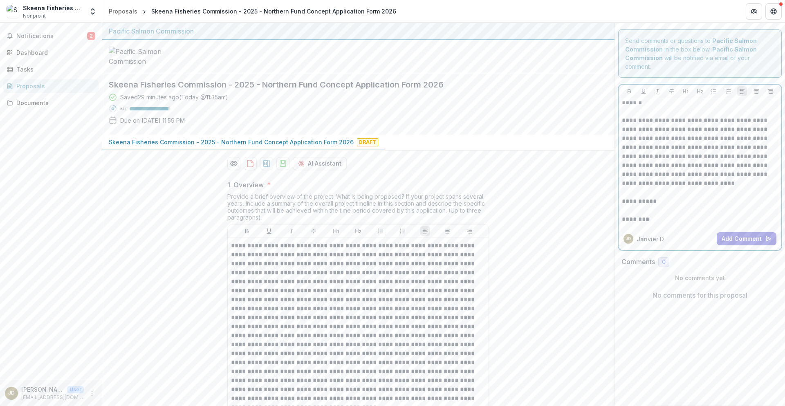
click at [683, 157] on p "**********" at bounding box center [698, 152] width 153 height 72
click at [742, 236] on button "Add Comment" at bounding box center [747, 238] width 60 height 13
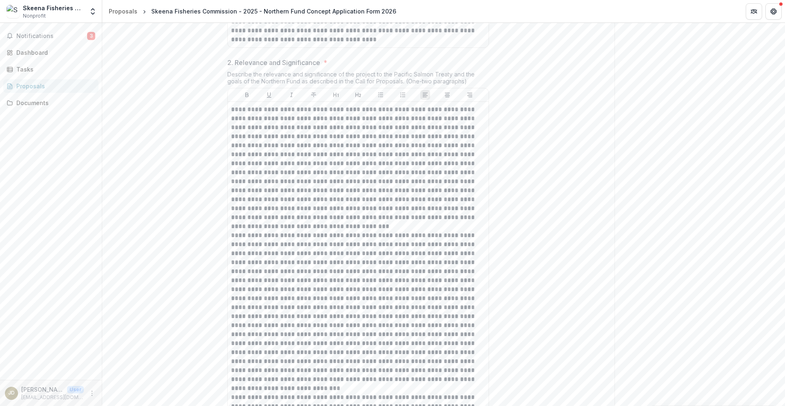
scroll to position [409, 0]
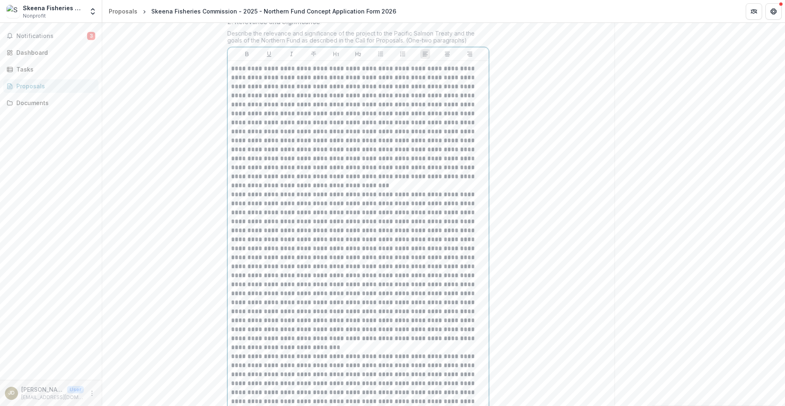
click at [395, 321] on p at bounding box center [358, 271] width 254 height 162
click at [394, 294] on p at bounding box center [358, 271] width 254 height 162
click at [408, 322] on p at bounding box center [358, 271] width 254 height 162
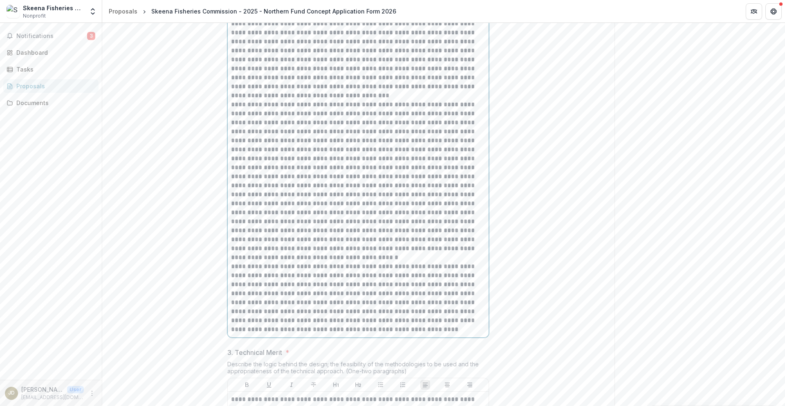
scroll to position [531, 0]
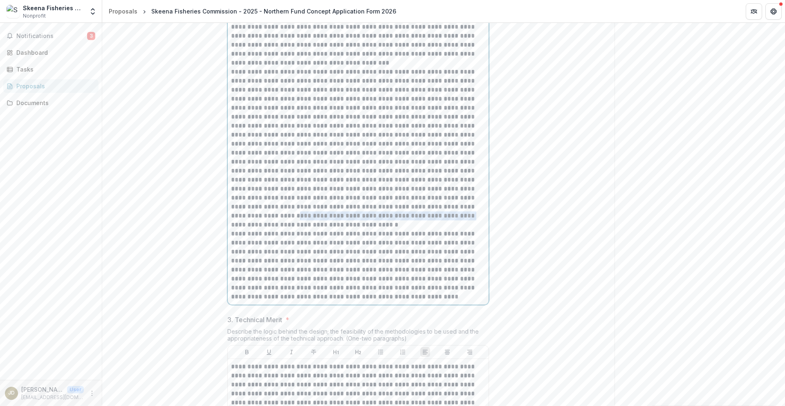
drag, startPoint x: 231, startPoint y: 278, endPoint x: 395, endPoint y: 277, distance: 163.5
click at [395, 229] on p at bounding box center [358, 148] width 254 height 162
drag, startPoint x: 412, startPoint y: 270, endPoint x: 321, endPoint y: 289, distance: 93.5
click at [321, 229] on p at bounding box center [358, 148] width 254 height 162
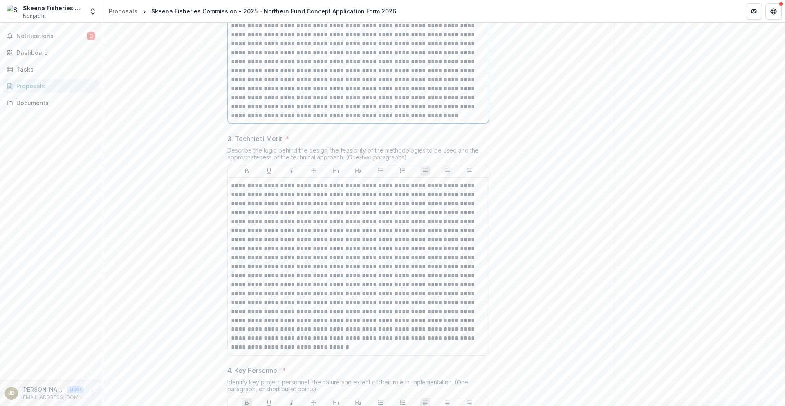
scroll to position [695, 0]
click at [372, 352] on p at bounding box center [358, 266] width 254 height 171
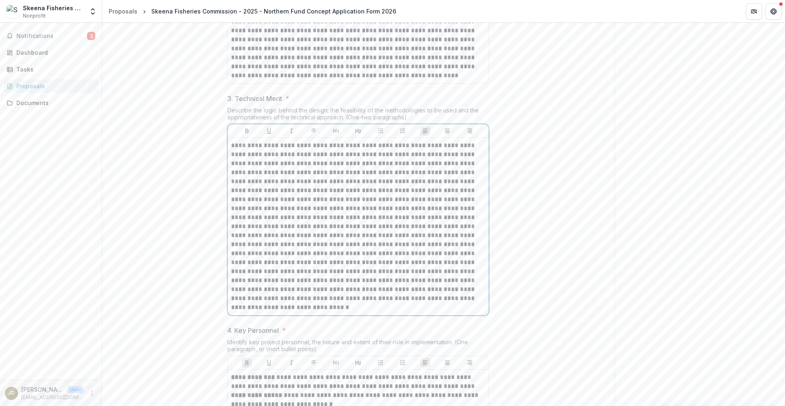
scroll to position [818, 0]
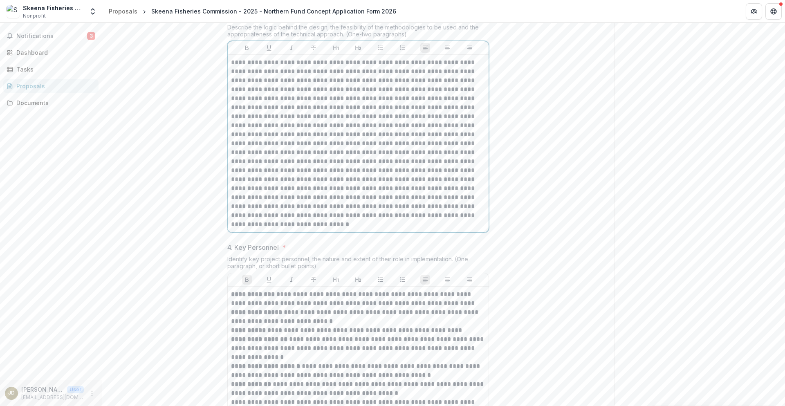
click at [337, 229] on p at bounding box center [358, 143] width 254 height 171
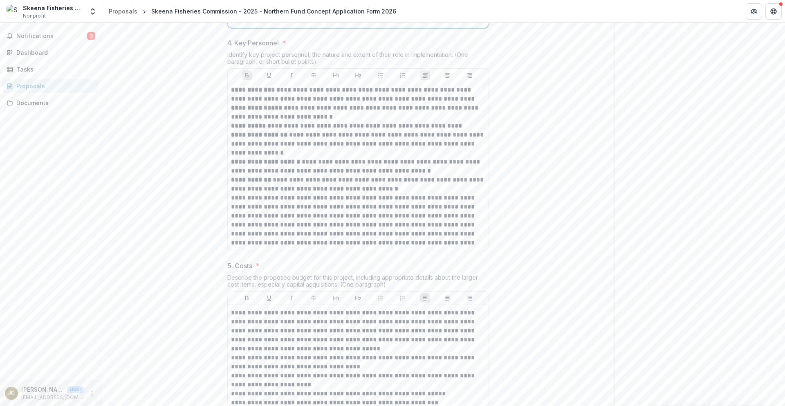
scroll to position [1063, 0]
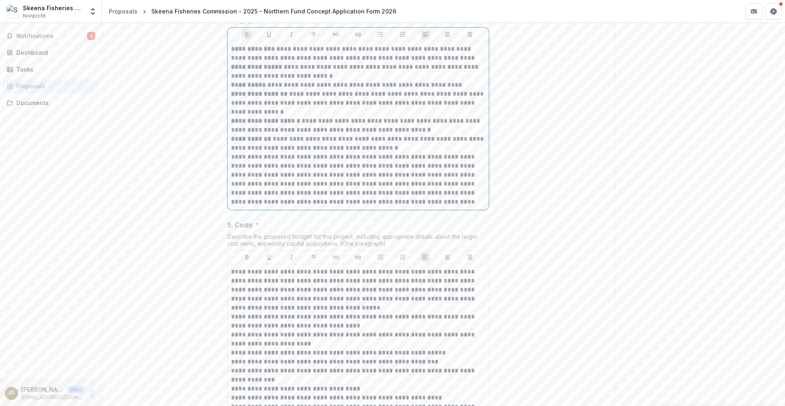
click at [348, 206] on p "**********" at bounding box center [358, 179] width 254 height 54
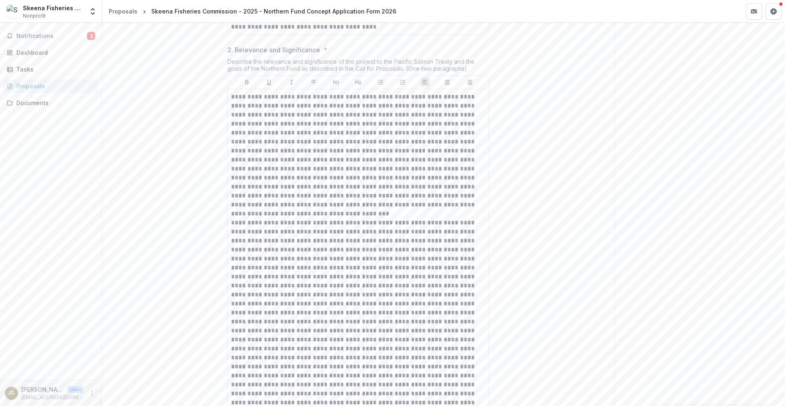
scroll to position [368, 0]
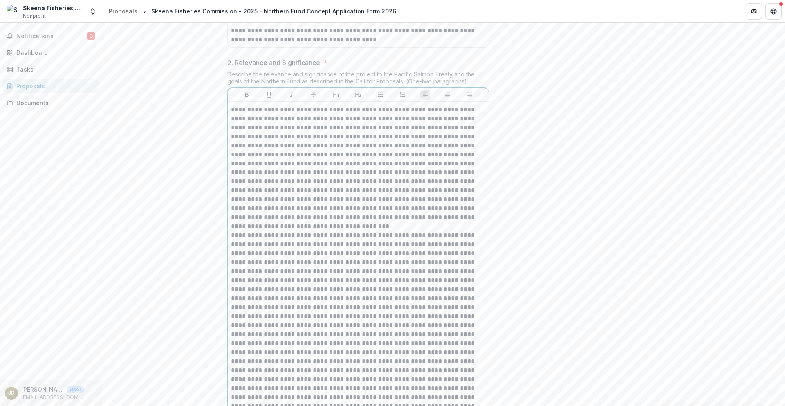
click at [389, 333] on p at bounding box center [358, 303] width 254 height 144
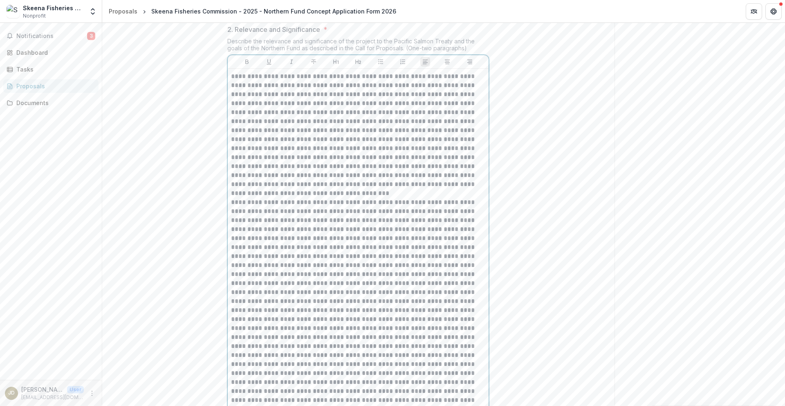
click at [390, 300] on p at bounding box center [358, 270] width 254 height 144
click at [424, 301] on p at bounding box center [358, 274] width 254 height 153
click at [317, 320] on p at bounding box center [358, 279] width 254 height 162
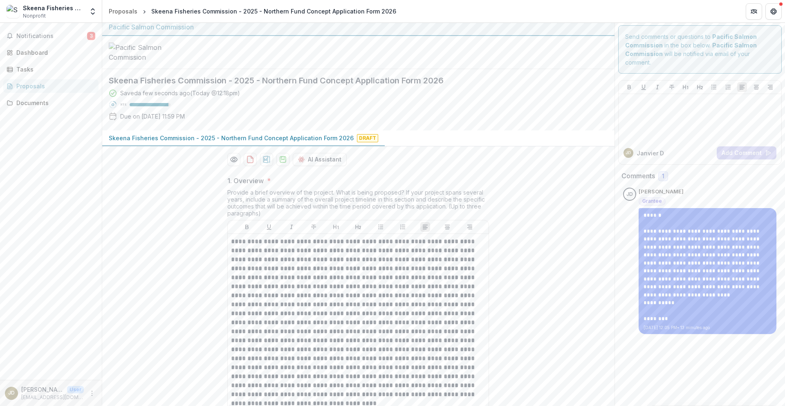
scroll to position [0, 0]
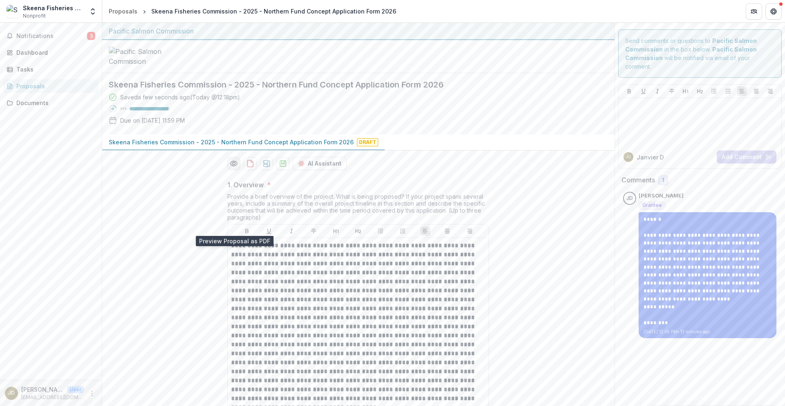
click at [231, 168] on icon "Preview 717c1e40-888f-4d59-b390-baa89d550ee3-0.pdf" at bounding box center [234, 163] width 8 height 8
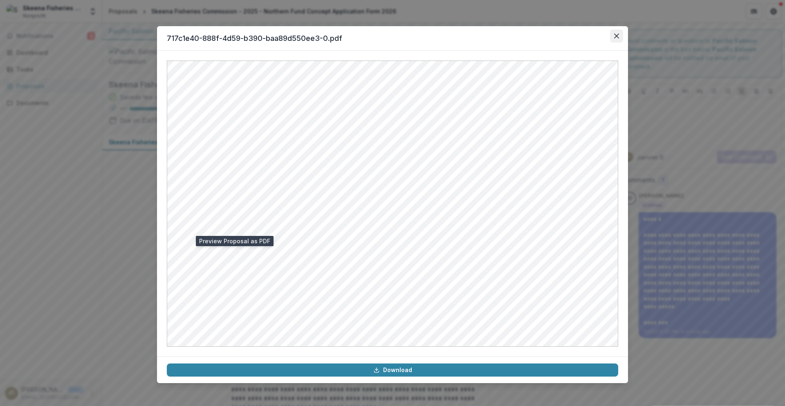
click at [617, 35] on icon "Close" at bounding box center [616, 36] width 5 height 5
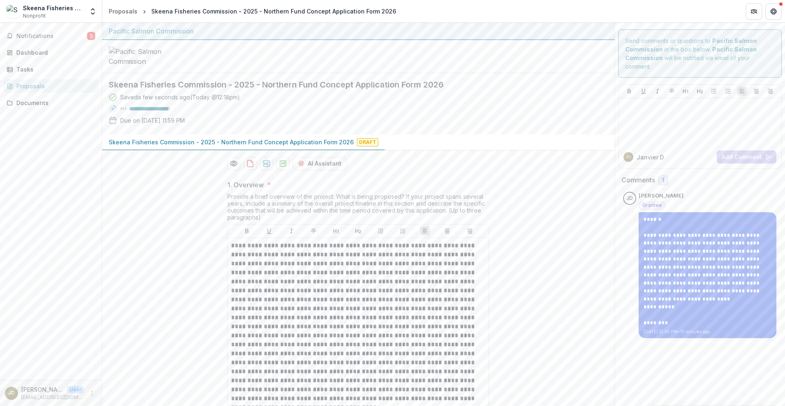
click at [722, 180] on div "Comments 1" at bounding box center [699, 180] width 157 height 10
click at [665, 179] on span "1" at bounding box center [663, 180] width 10 height 10
click at [662, 181] on span "1" at bounding box center [663, 180] width 2 height 7
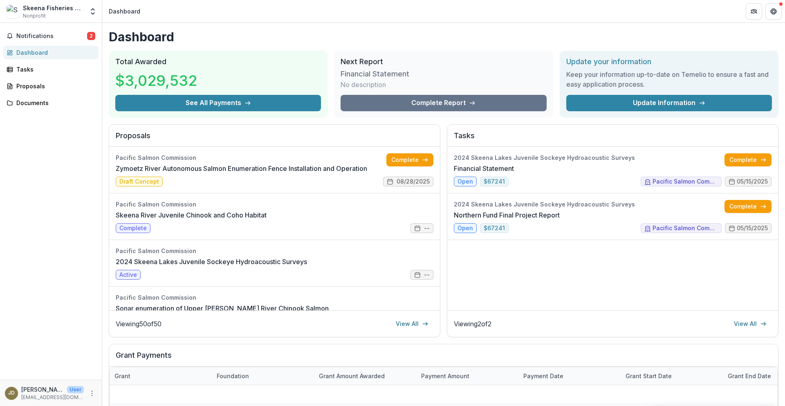
scroll to position [204, 0]
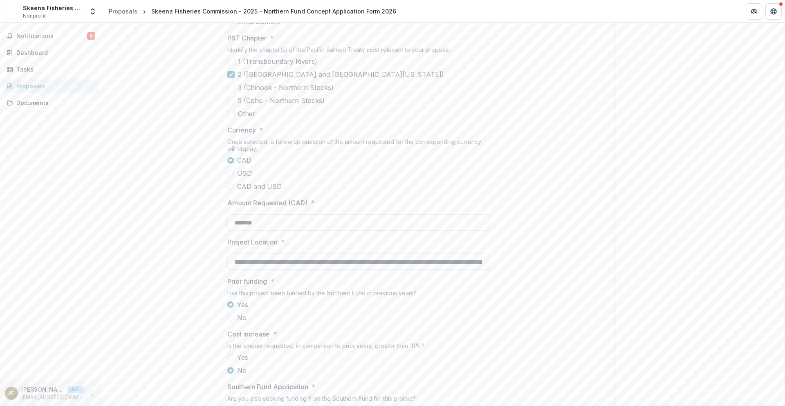
scroll to position [848, 0]
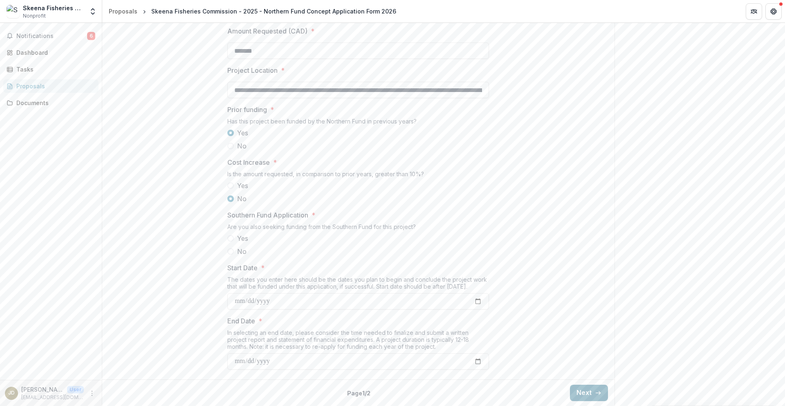
click at [591, 393] on button "Next" at bounding box center [589, 393] width 38 height 16
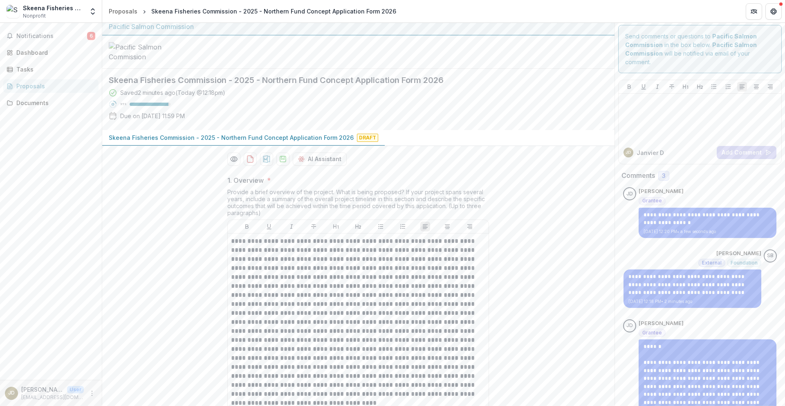
scroll to position [0, 0]
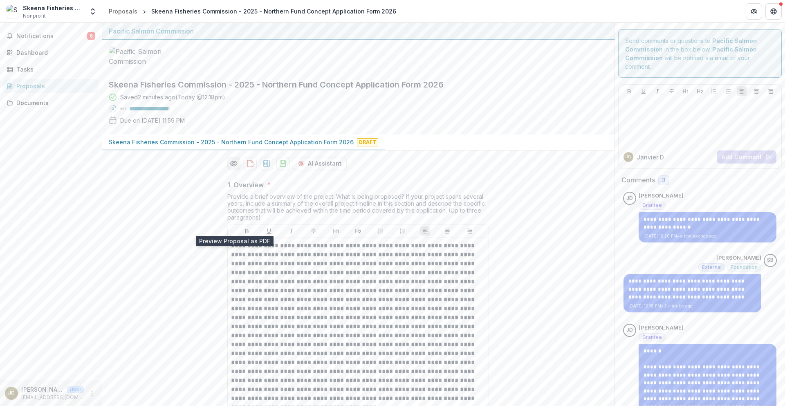
click at [230, 168] on icon "Preview 717c1e40-888f-4d59-b390-baa89d550ee3-0.pdf" at bounding box center [234, 163] width 8 height 8
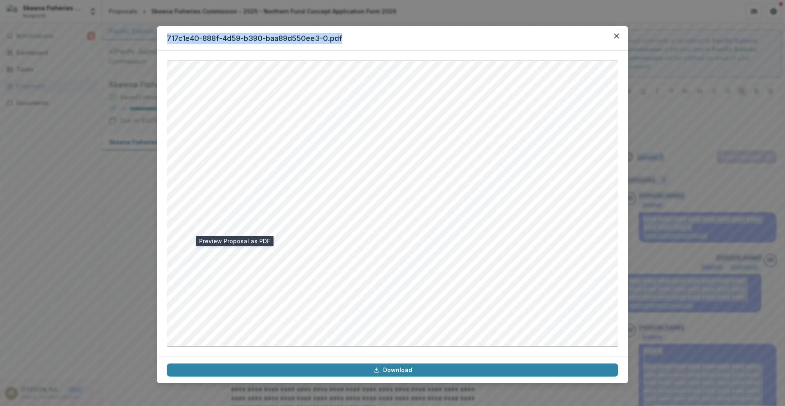
drag, startPoint x: 402, startPoint y: 33, endPoint x: 1335, endPoint y: 103, distance: 935.2
click at [785, 103] on html "**********" at bounding box center [392, 203] width 785 height 406
